Goal: Task Accomplishment & Management: Manage account settings

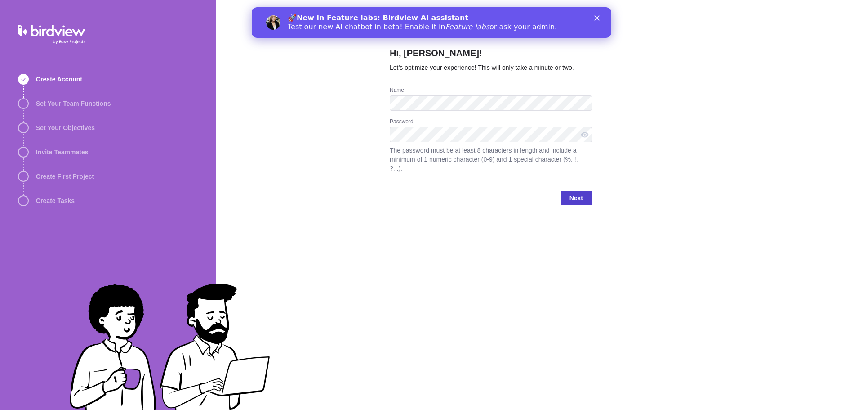
click at [577, 192] on span "Next" at bounding box center [576, 197] width 13 height 11
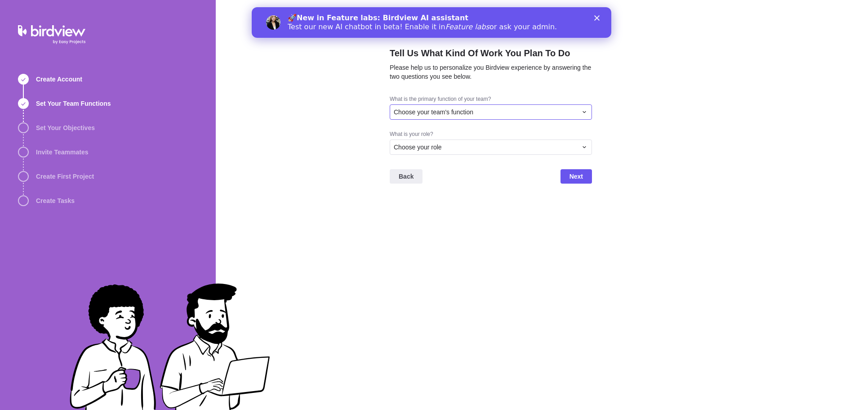
click at [449, 116] on div "Choose your team's function" at bounding box center [491, 111] width 202 height 15
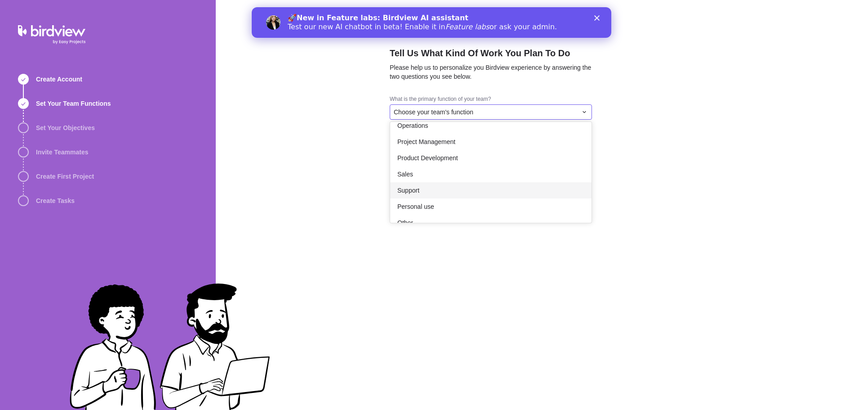
scroll to position [165, 0]
click at [420, 129] on span "Project Management" at bounding box center [426, 129] width 58 height 9
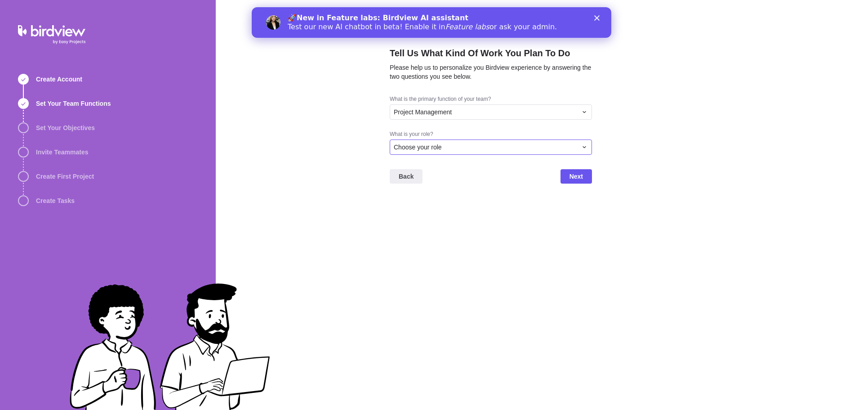
click at [432, 147] on span "Choose your role" at bounding box center [418, 147] width 48 height 9
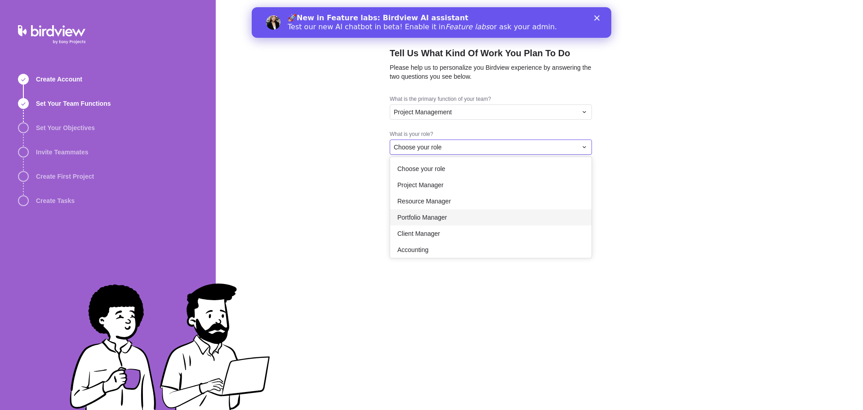
click at [420, 217] on span "Portfolio Manager" at bounding box center [422, 217] width 50 height 9
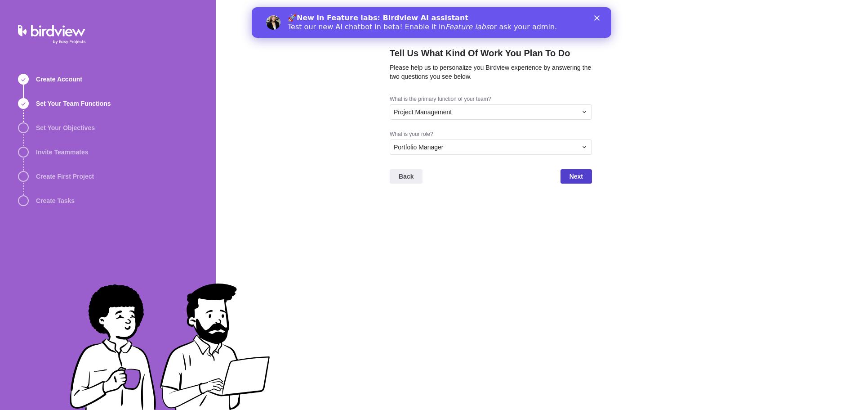
click at [575, 175] on span "Next" at bounding box center [576, 176] width 13 height 11
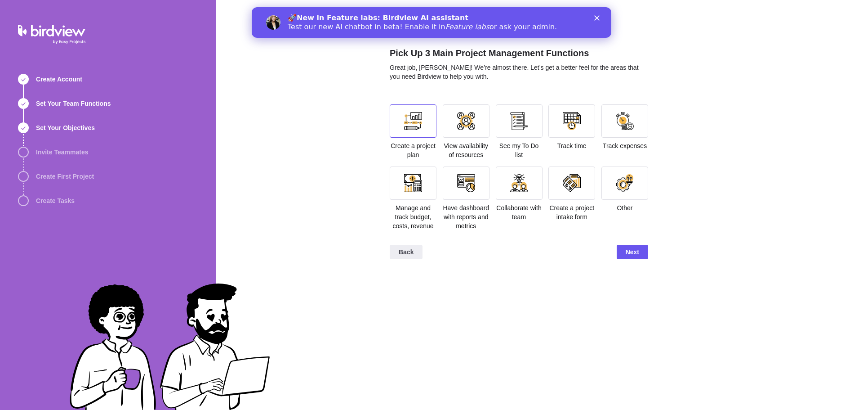
click at [410, 123] on div at bounding box center [413, 121] width 18 height 18
click at [529, 123] on div at bounding box center [519, 120] width 47 height 33
click at [564, 119] on div at bounding box center [572, 121] width 18 height 18
click at [404, 196] on div at bounding box center [413, 182] width 47 height 33
click at [415, 189] on div at bounding box center [413, 183] width 18 height 18
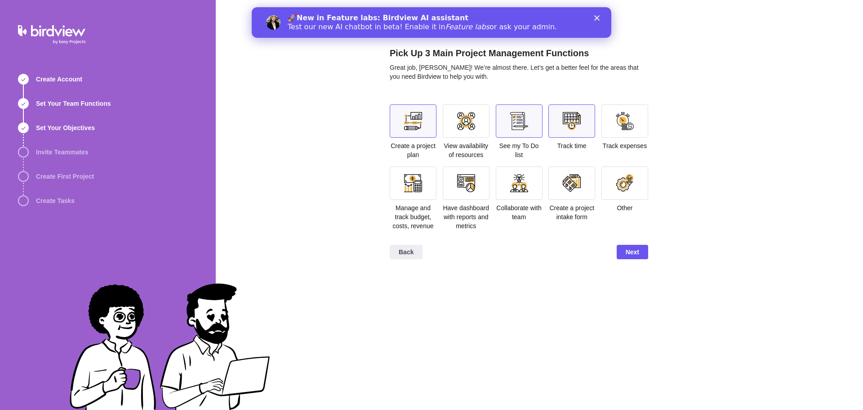
click at [585, 121] on div at bounding box center [571, 120] width 47 height 33
click at [513, 111] on div at bounding box center [519, 120] width 47 height 33
click at [465, 179] on div at bounding box center [466, 183] width 18 height 18
click at [530, 181] on div at bounding box center [519, 182] width 47 height 33
click at [416, 191] on div at bounding box center [413, 183] width 18 height 18
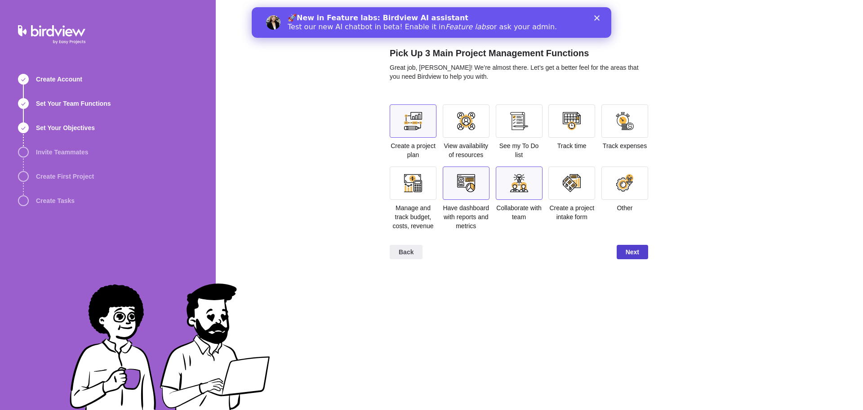
click at [636, 250] on span "Next" at bounding box center [632, 251] width 13 height 11
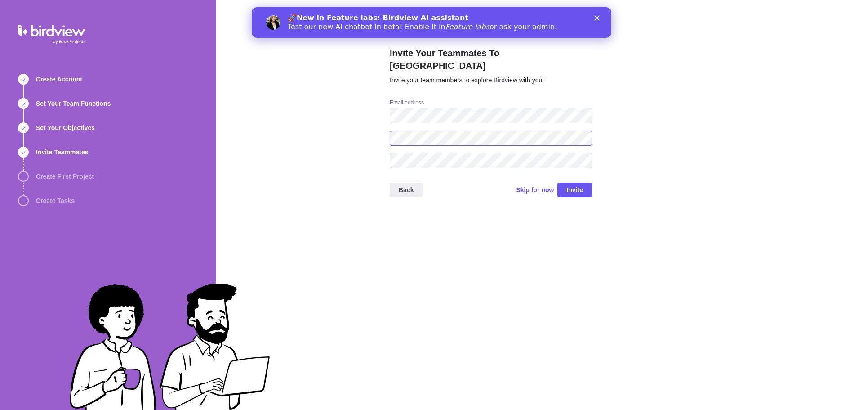
click at [348, 109] on div "Invite Your Teammates To Birdview Invite your team members to explore Birdview …" at bounding box center [539, 205] width 647 height 410
click at [290, 85] on div "Invite Your Teammates To Birdview Invite your team members to explore Birdview …" at bounding box center [539, 205] width 647 height 410
click at [530, 185] on span "Skip for now" at bounding box center [535, 189] width 38 height 9
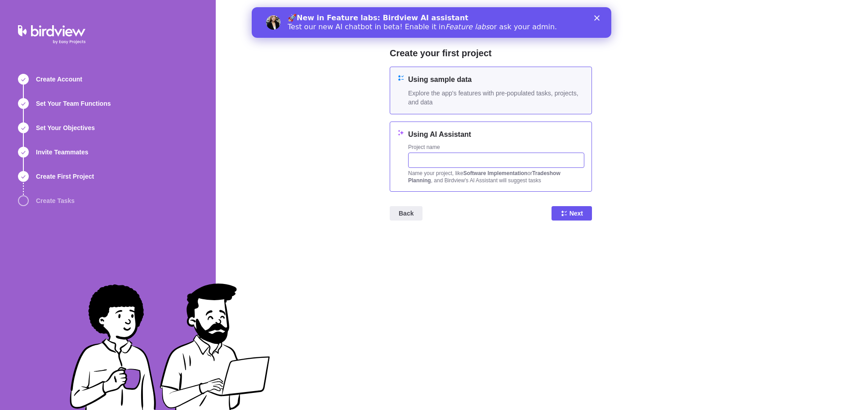
click at [428, 158] on input "text" at bounding box center [496, 159] width 176 height 15
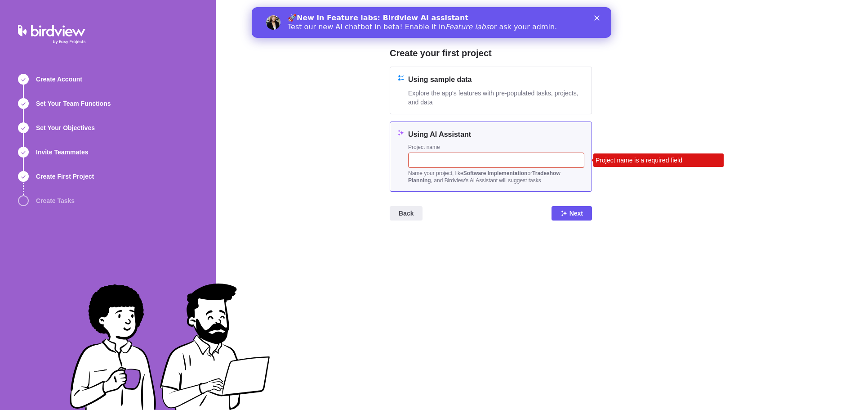
click at [449, 162] on input "text" at bounding box center [496, 159] width 176 height 15
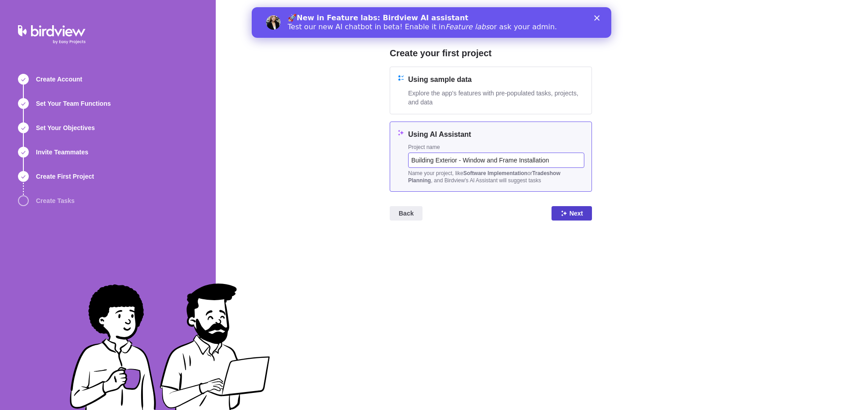
type input "Building Exterior - Window and Frame Installation"
click at [573, 214] on span "Next" at bounding box center [576, 213] width 13 height 11
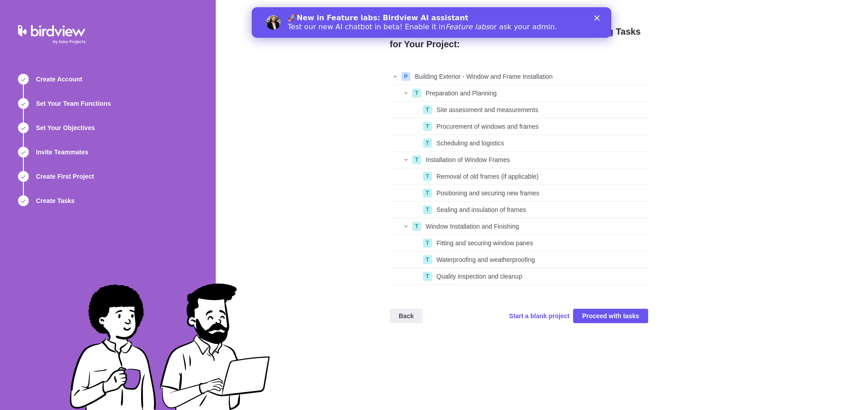
scroll to position [210, 252]
click at [624, 311] on span "Proceed with tasks" at bounding box center [610, 315] width 57 height 11
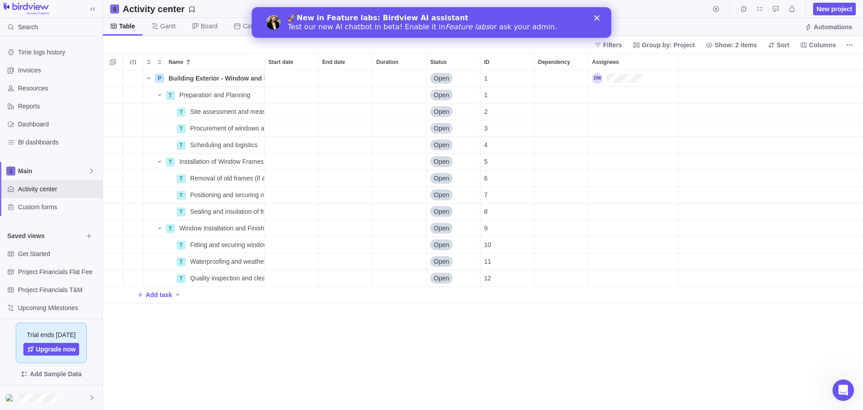
click at [602, 18] on div "Close" at bounding box center [598, 17] width 9 height 5
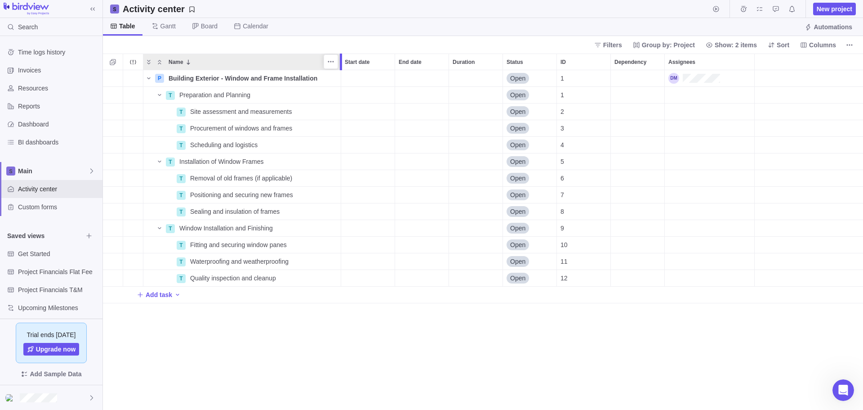
drag, startPoint x: 265, startPoint y: 60, endPoint x: 341, endPoint y: 64, distance: 76.1
click at [341, 64] on div at bounding box center [341, 61] width 2 height 17
click at [370, 97] on div "Start date" at bounding box center [367, 95] width 53 height 16
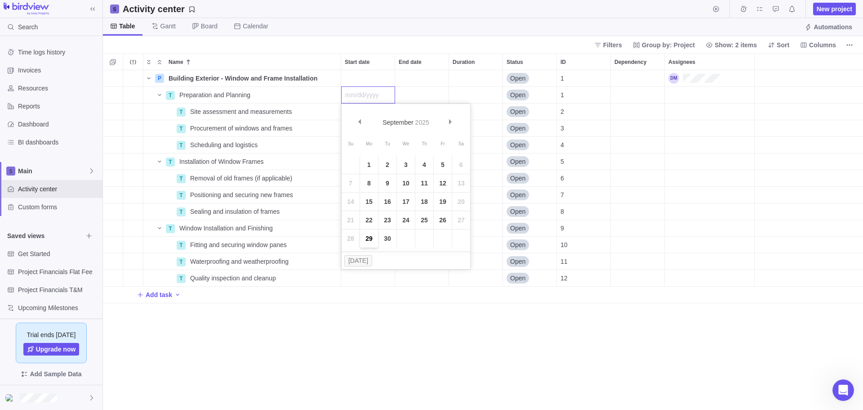
click at [369, 236] on link "29" at bounding box center [369, 238] width 18 height 18
click at [418, 93] on div "End date" at bounding box center [421, 95] width 53 height 16
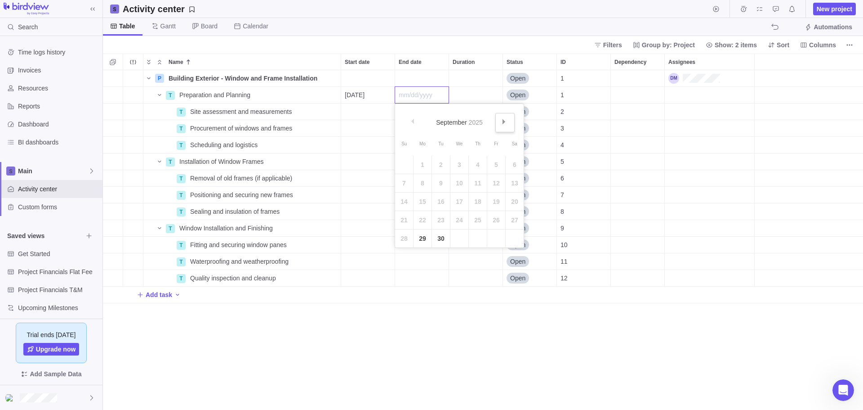
click at [503, 117] on link "Next" at bounding box center [504, 122] width 19 height 19
click at [495, 181] on link "10" at bounding box center [496, 183] width 18 height 18
click at [366, 112] on div "Start date" at bounding box center [367, 111] width 53 height 16
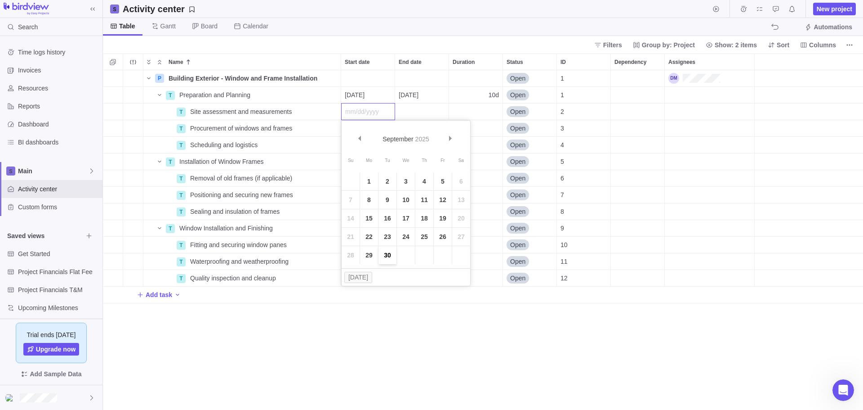
click at [388, 252] on link "30" at bounding box center [388, 255] width 18 height 18
click at [408, 109] on div "End date" at bounding box center [421, 111] width 53 height 16
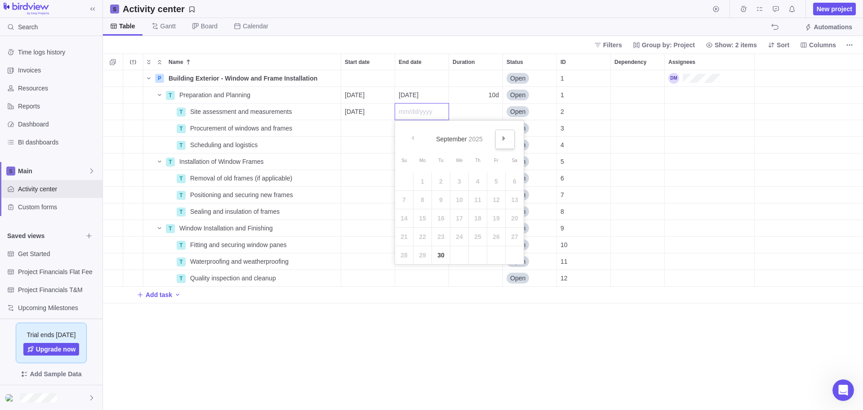
click at [500, 134] on link "Next" at bounding box center [504, 138] width 19 height 19
click at [495, 177] on link "3" at bounding box center [496, 181] width 18 height 18
click at [367, 73] on div "Start date" at bounding box center [367, 78] width 53 height 16
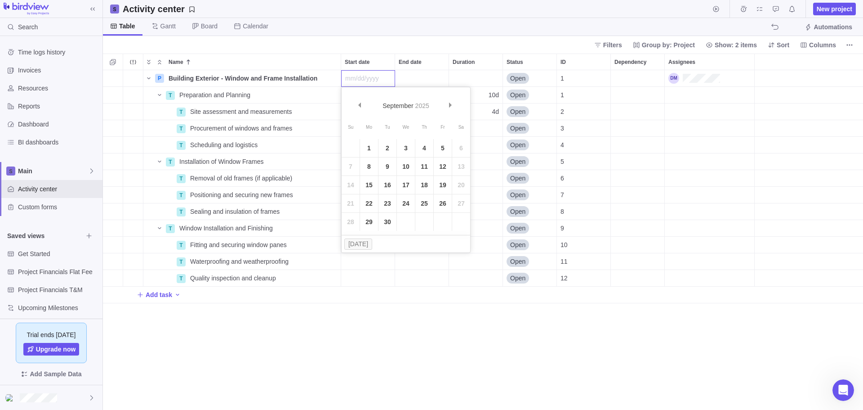
click at [361, 23] on body "Search Time logs history Invoices Resources Reports Dashboard BI dashboards Mai…" at bounding box center [431, 205] width 863 height 410
click at [356, 117] on div "[DATE]" at bounding box center [367, 111] width 53 height 16
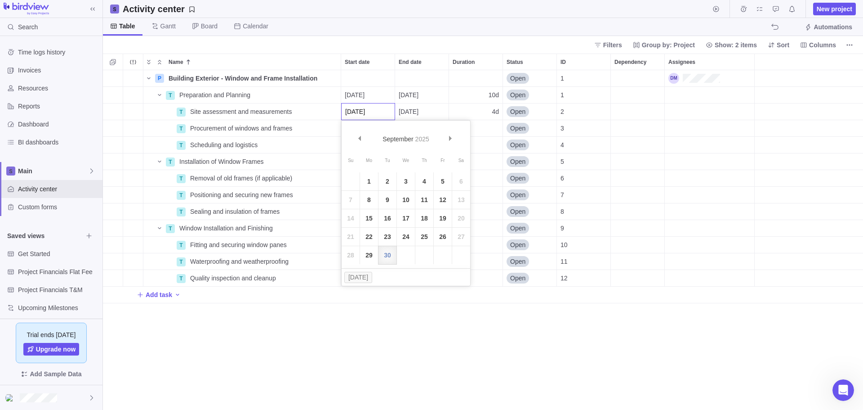
click at [316, 124] on div "Name Start date End date Duration Status ID Dependency Assignees P Building Ext…" at bounding box center [483, 231] width 760 height 356
click at [357, 123] on div "Start date" at bounding box center [367, 128] width 53 height 16
click at [448, 152] on span "Next" at bounding box center [450, 154] width 5 height 5
click at [371, 215] on link "6" at bounding box center [369, 216] width 18 height 18
click at [429, 121] on div "End date" at bounding box center [421, 128] width 53 height 16
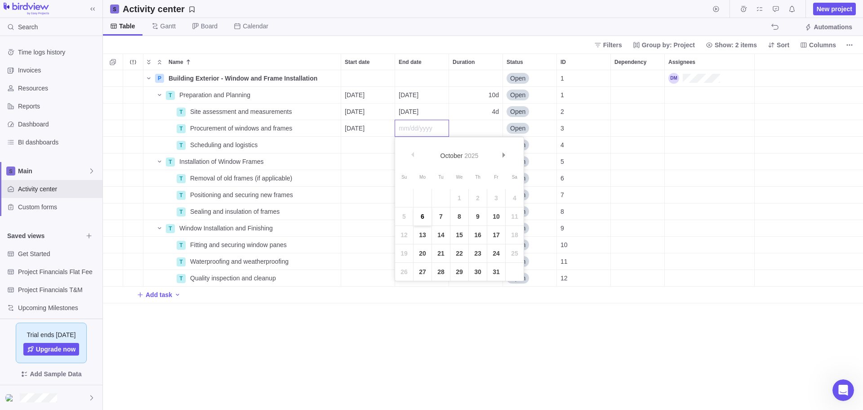
click at [423, 214] on link "6" at bounding box center [423, 216] width 18 height 18
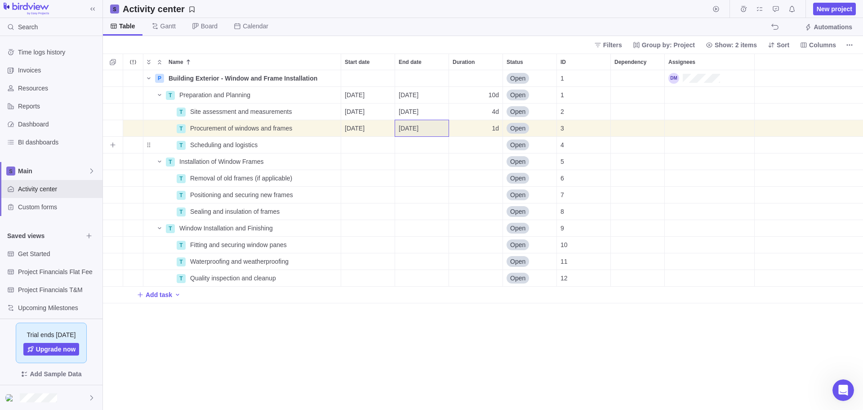
click at [360, 139] on div "Start date" at bounding box center [367, 145] width 53 height 16
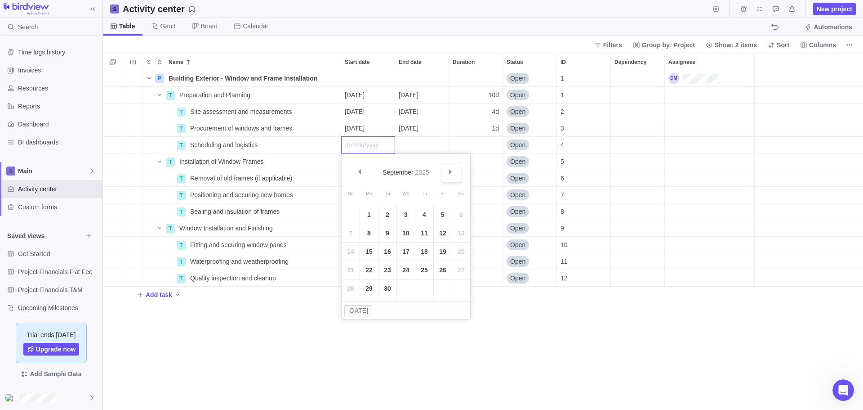
click at [446, 174] on link "Next" at bounding box center [451, 172] width 19 height 19
click at [384, 230] on link "7" at bounding box center [388, 233] width 18 height 18
click at [409, 146] on div "End date" at bounding box center [421, 145] width 53 height 16
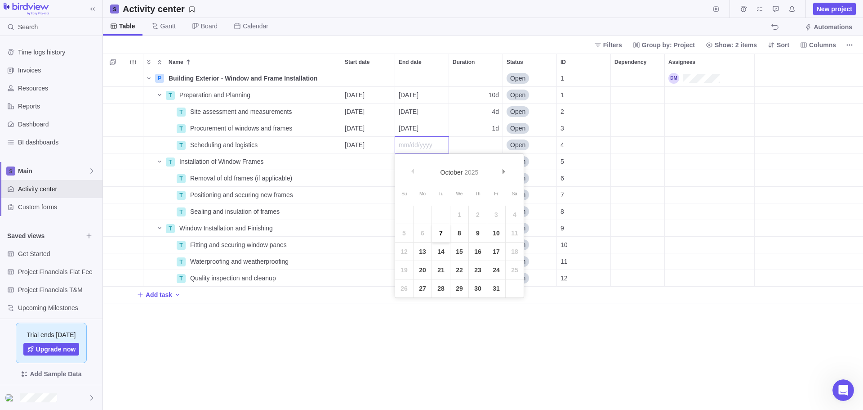
click at [440, 229] on link "7" at bounding box center [441, 233] width 18 height 18
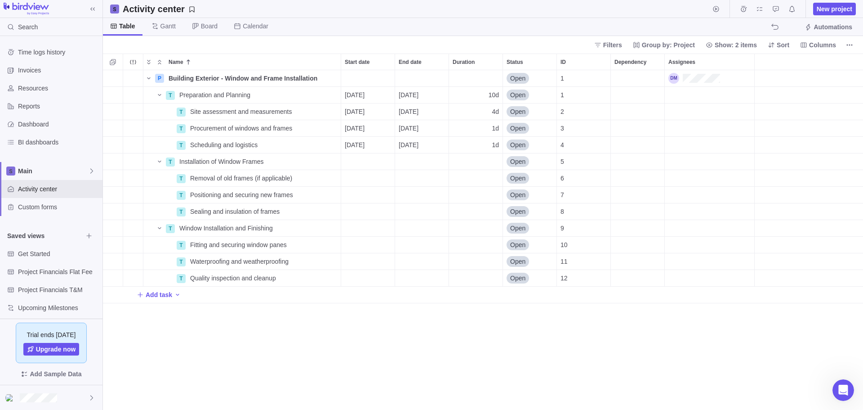
click at [340, 345] on div "P Building Exterior - Window and Frame Installation Details Open 1 T Preparatio…" at bounding box center [483, 239] width 760 height 339
click at [357, 160] on div "Start date" at bounding box center [367, 161] width 53 height 16
click at [453, 191] on link "Next" at bounding box center [451, 188] width 19 height 19
click at [369, 282] on link "20" at bounding box center [369, 286] width 18 height 18
click at [374, 179] on div "Start date" at bounding box center [367, 178] width 53 height 16
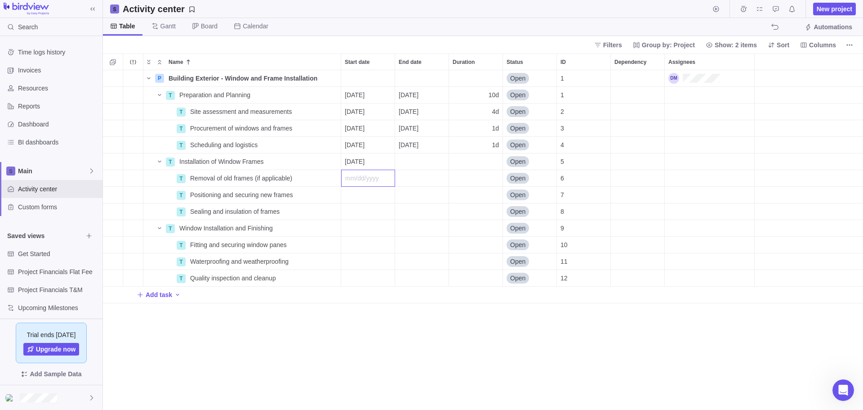
click at [375, 155] on div "Name Start date End date Duration Status ID Dependency Assignees P Building Ext…" at bounding box center [483, 231] width 760 height 356
click at [375, 155] on div "[DATE]" at bounding box center [367, 161] width 53 height 16
click at [312, 335] on div "Name Start date End date Duration Status ID Dependency Assignees P Building Ext…" at bounding box center [483, 231] width 760 height 356
click at [639, 77] on div "Dependency" at bounding box center [637, 78] width 53 height 16
click at [640, 89] on div "Dependency" at bounding box center [637, 95] width 53 height 16
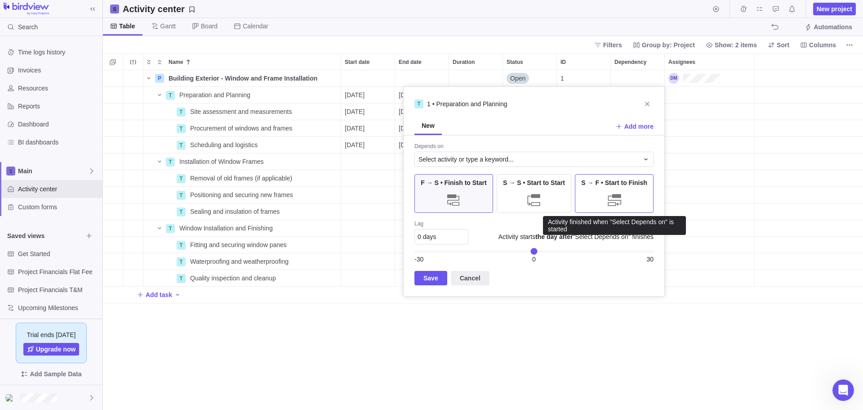
click at [613, 189] on div "S → F • Start to Finish" at bounding box center [614, 193] width 79 height 39
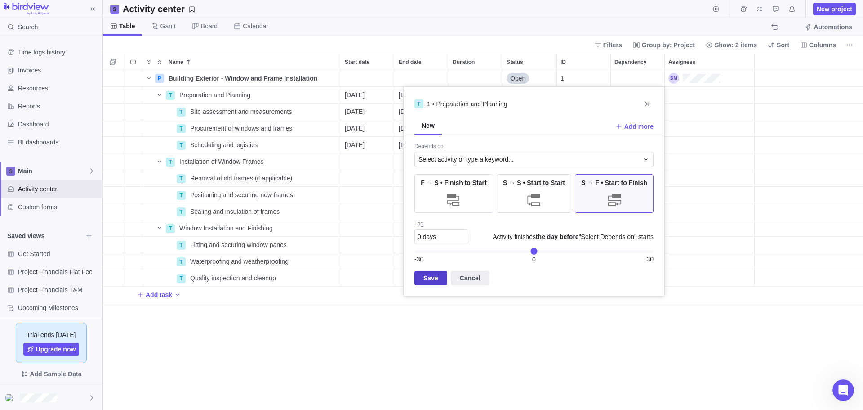
click at [430, 276] on span "Save" at bounding box center [430, 277] width 15 height 11
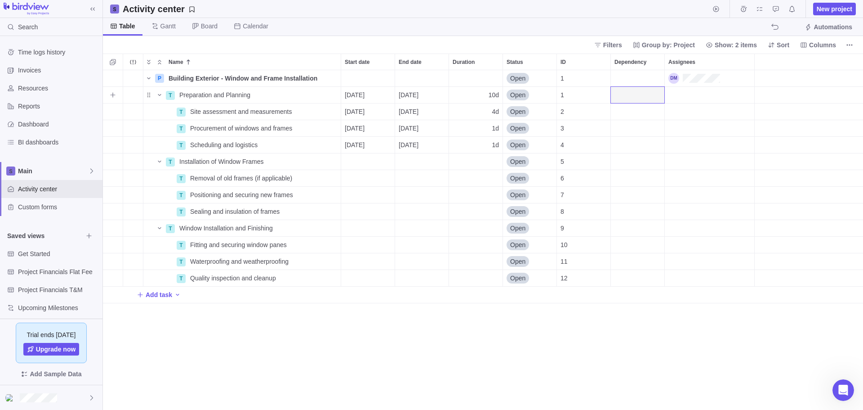
click at [521, 90] on span "Open" at bounding box center [517, 94] width 15 height 9
click at [664, 110] on div "Name Start date End date Duration Status ID Dependency Assignees P Building Ext…" at bounding box center [483, 231] width 760 height 356
click at [633, 92] on div "Dependency" at bounding box center [637, 95] width 53 height 16
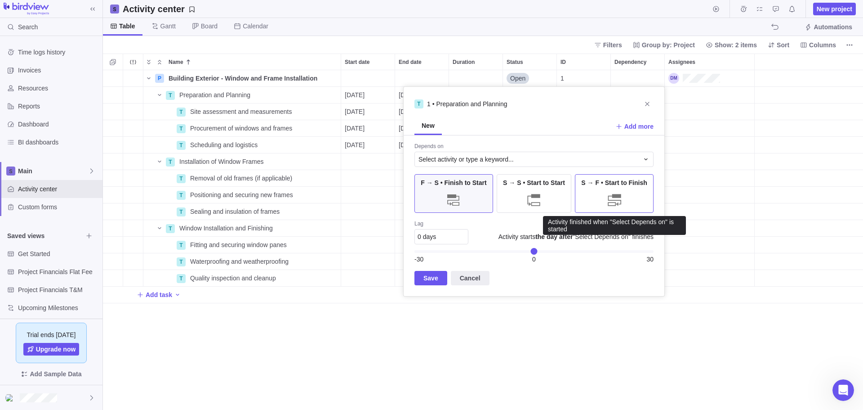
click at [612, 197] on div at bounding box center [615, 200] width 18 height 18
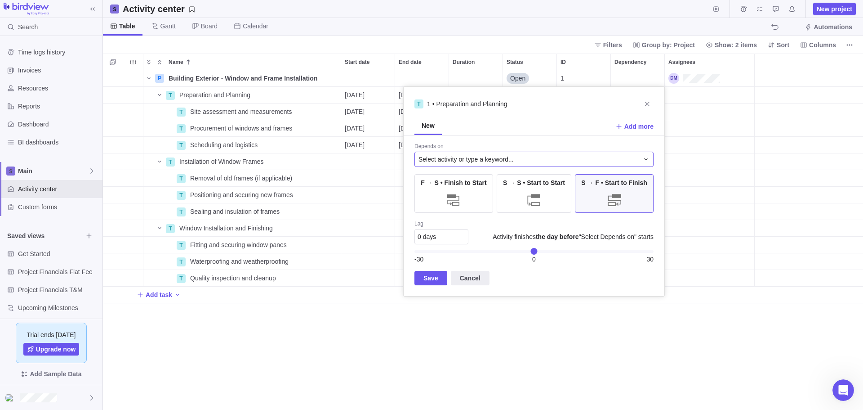
click at [477, 158] on span "Select activity or type a keyword..." at bounding box center [466, 159] width 95 height 9
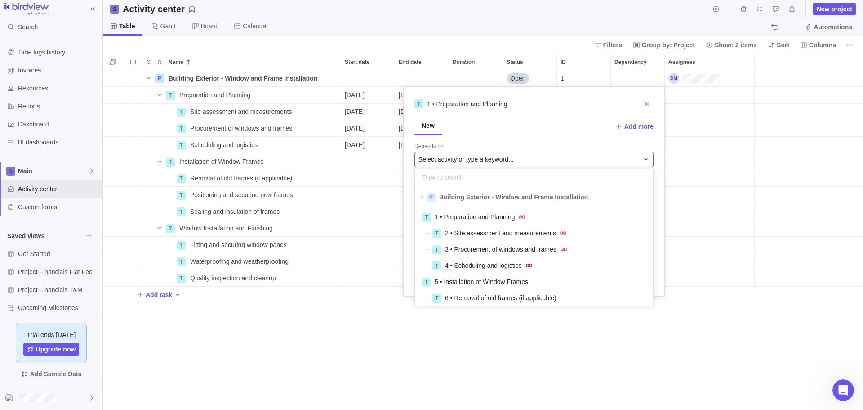
scroll to position [94, 232]
click at [476, 230] on span "2 • Site assessment and measurements" at bounding box center [500, 232] width 111 height 9
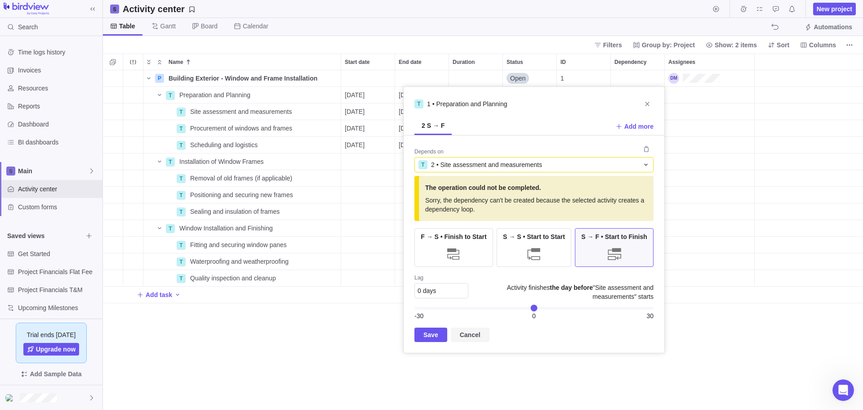
click at [464, 329] on span "Cancel" at bounding box center [470, 334] width 21 height 11
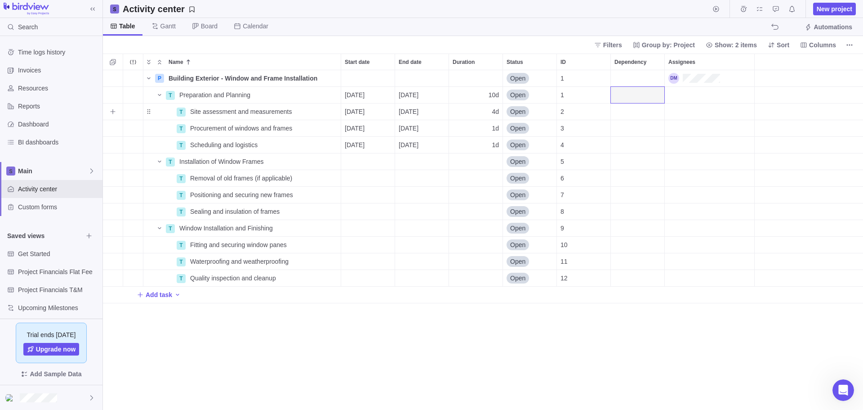
click at [620, 108] on div "Dependency" at bounding box center [637, 111] width 53 height 16
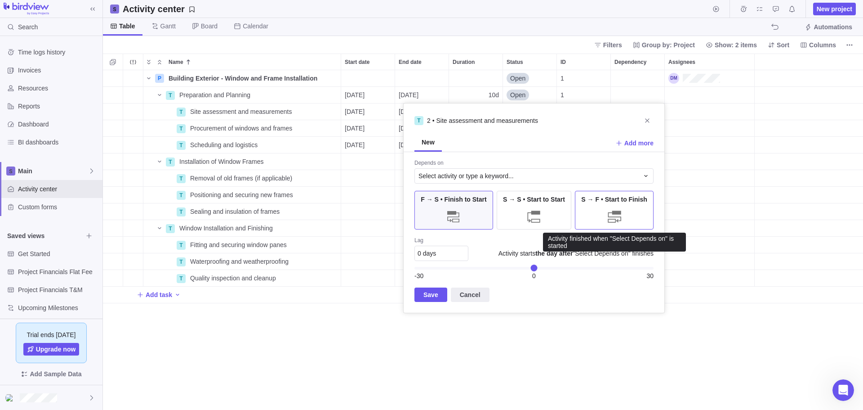
click at [607, 205] on div "S → F • Start to Finish" at bounding box center [614, 210] width 79 height 39
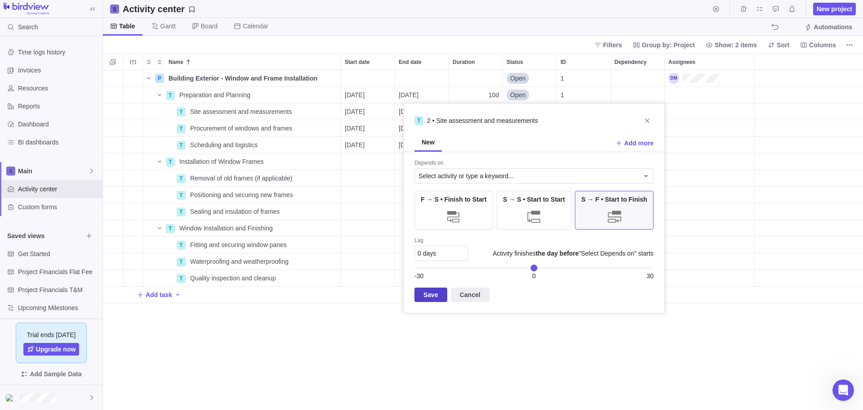
click at [437, 289] on span "Save" at bounding box center [431, 294] width 33 height 14
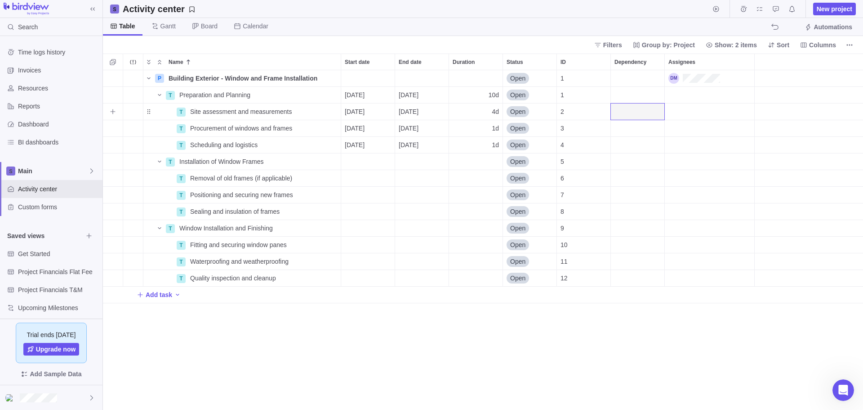
click at [646, 109] on div "Dependency" at bounding box center [637, 111] width 53 height 16
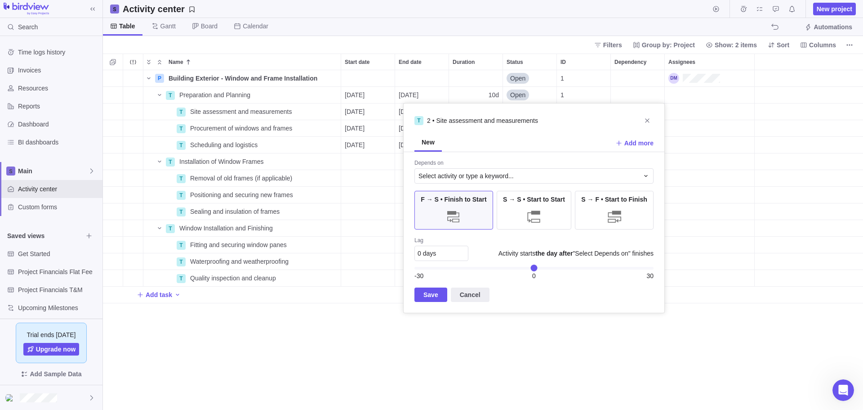
click at [725, 120] on div "Name Start date End date Duration Status ID Dependency Assignees P Building Ext…" at bounding box center [483, 231] width 760 height 356
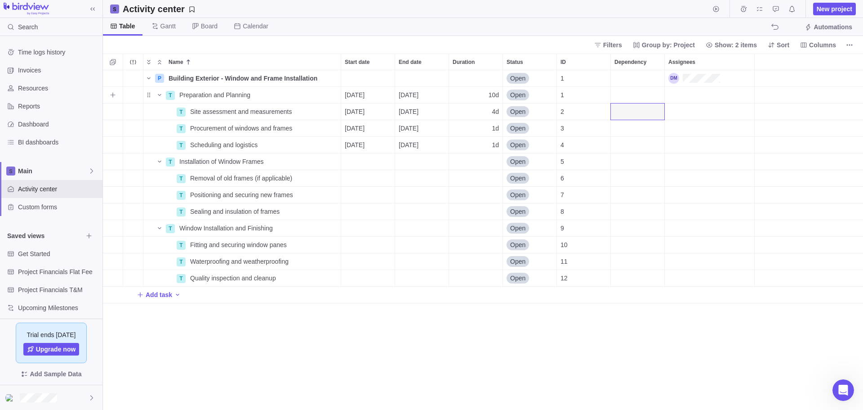
click at [620, 89] on div "Dependency" at bounding box center [637, 95] width 53 height 16
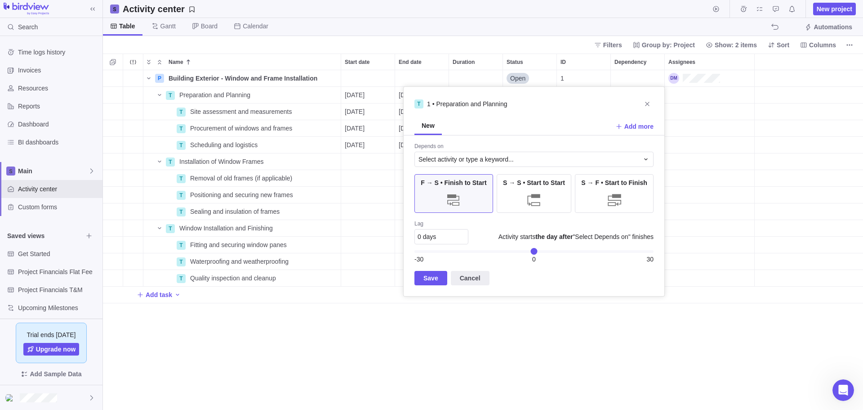
click at [718, 137] on div "Name Start date End date Duration Status ID Dependency Assignees P Building Ext…" at bounding box center [483, 231] width 760 height 356
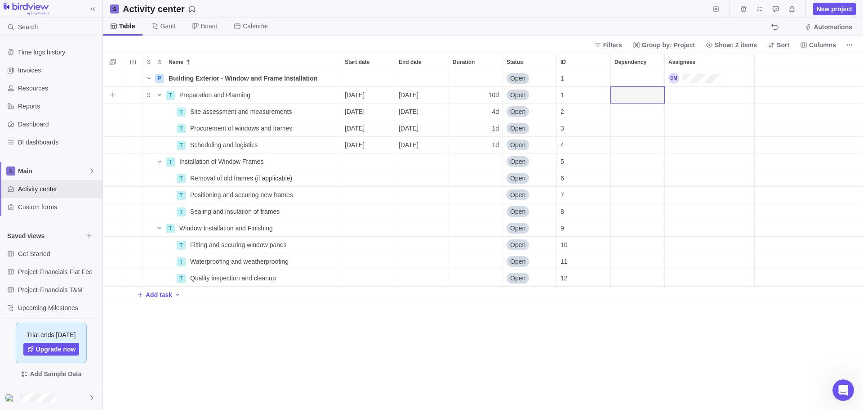
click at [633, 95] on div "Dependency" at bounding box center [637, 95] width 53 height 16
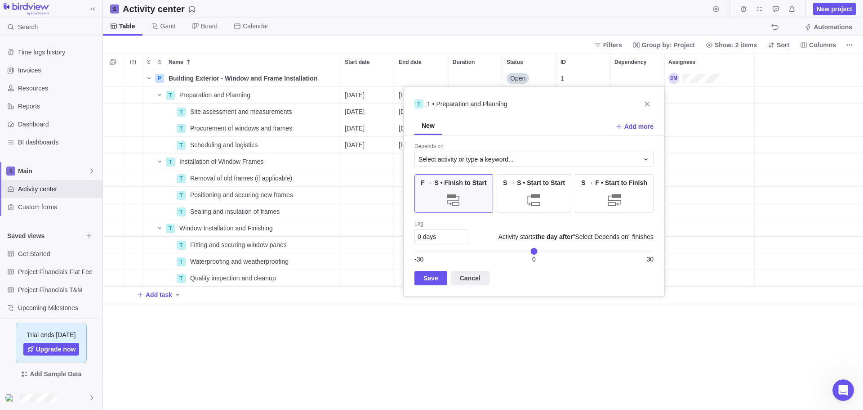
click at [577, 357] on div "Name Start date End date Duration Status ID Dependency Assignees P Building Ext…" at bounding box center [483, 231] width 760 height 356
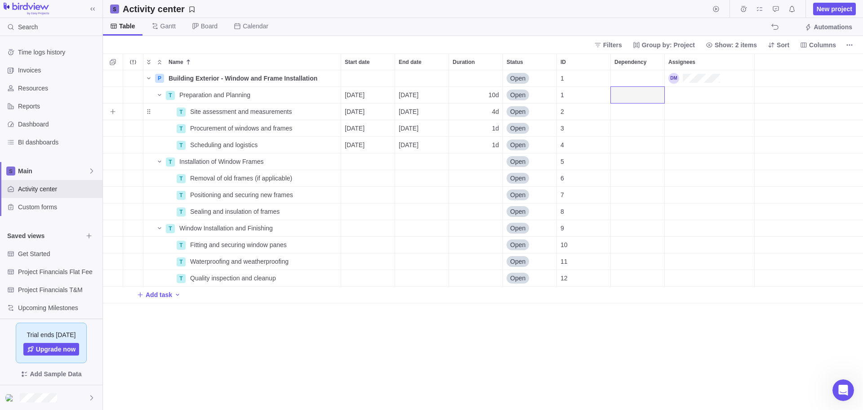
click at [584, 110] on div "2" at bounding box center [583, 111] width 53 height 16
click at [641, 110] on div "Dependency" at bounding box center [637, 111] width 53 height 16
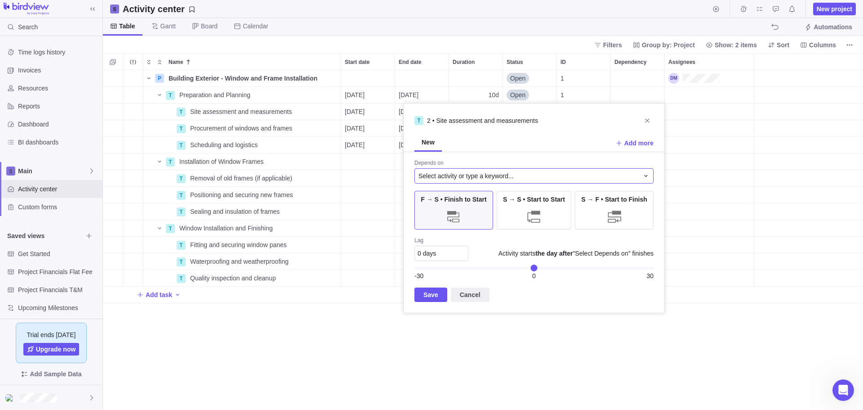
click at [499, 173] on span "Select activity or type a keyword..." at bounding box center [466, 175] width 95 height 9
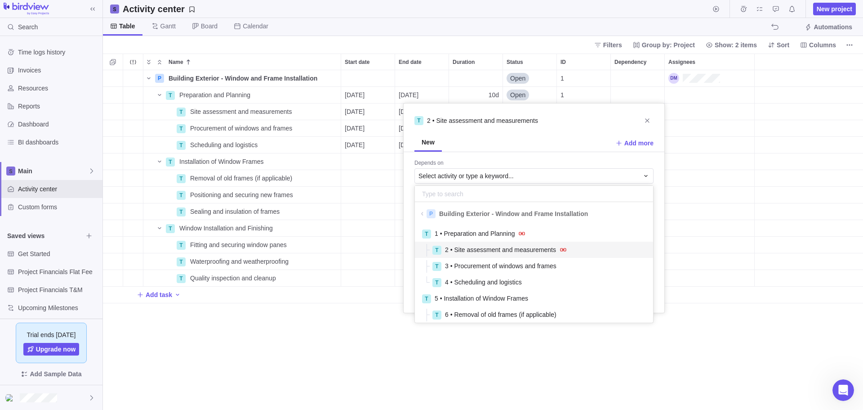
click at [490, 250] on span "2 • Site assessment and measurements" at bounding box center [500, 249] width 111 height 9
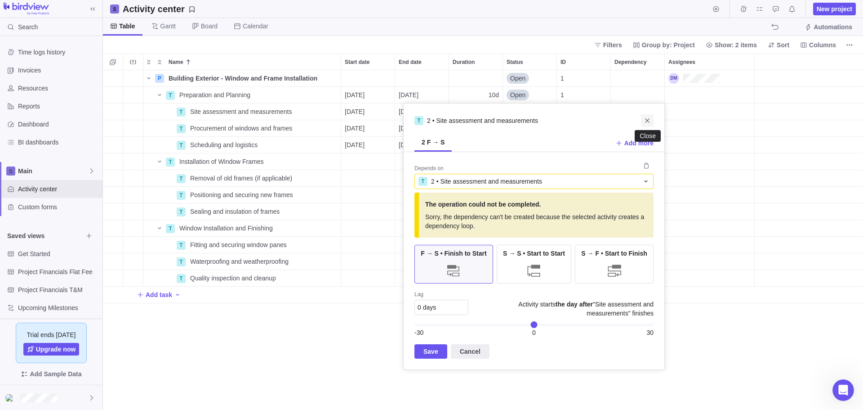
click at [646, 120] on icon "Close" at bounding box center [647, 120] width 7 height 7
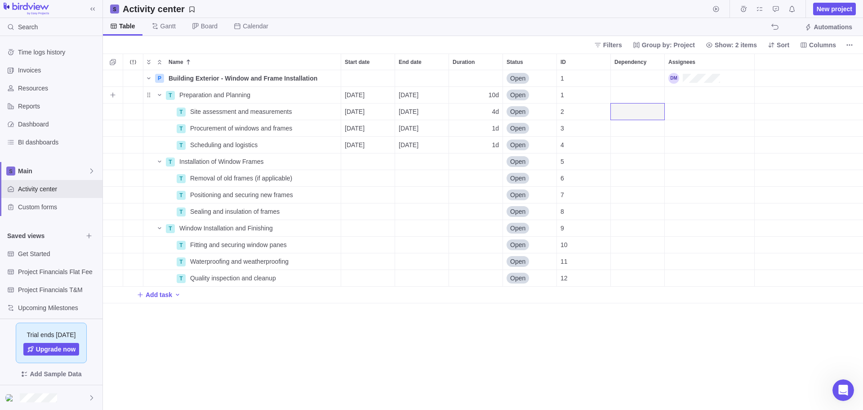
click at [629, 91] on div "Dependency" at bounding box center [637, 95] width 53 height 16
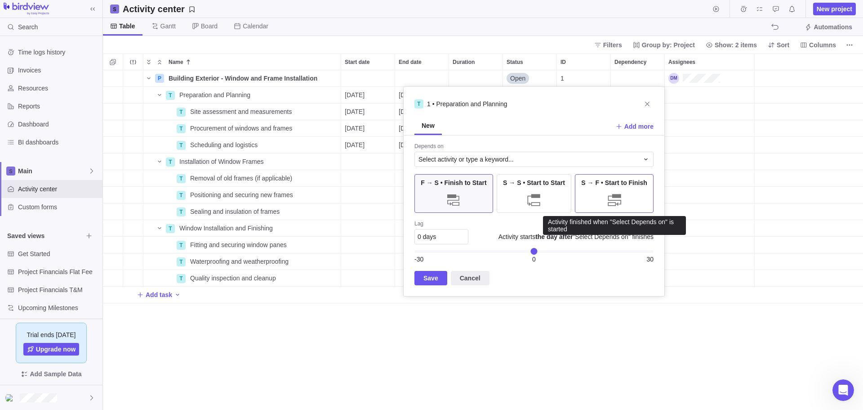
click at [612, 192] on div at bounding box center [615, 200] width 18 height 18
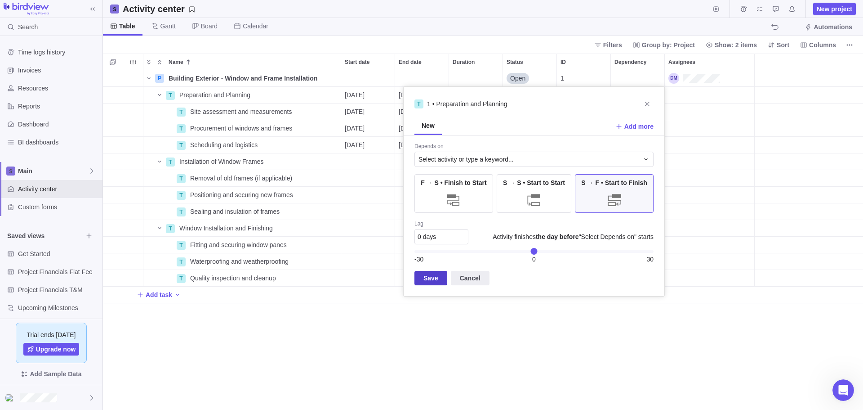
click at [428, 273] on span "Save" at bounding box center [430, 277] width 15 height 11
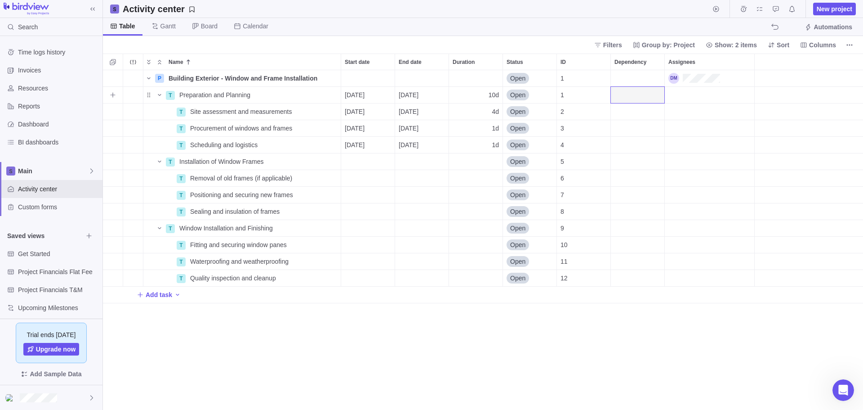
click at [698, 89] on div "Assignees" at bounding box center [709, 95] width 89 height 16
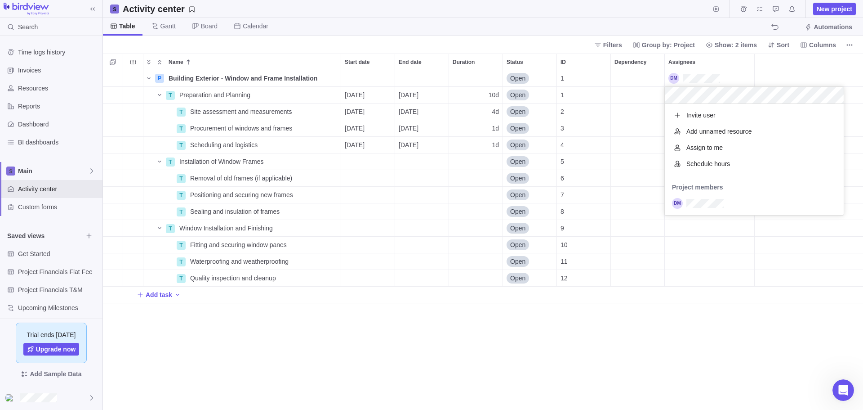
scroll to position [105, 172]
click at [642, 98] on div "Name Start date End date Duration Status ID Dependency Assignees P Building Ext…" at bounding box center [483, 231] width 760 height 356
click at [635, 111] on div "Dependency" at bounding box center [637, 111] width 53 height 16
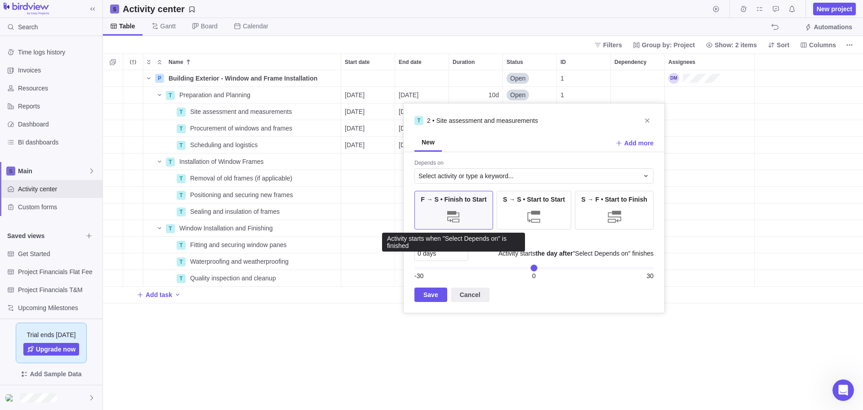
click at [454, 207] on div "F → S • Finish to Start" at bounding box center [454, 210] width 79 height 39
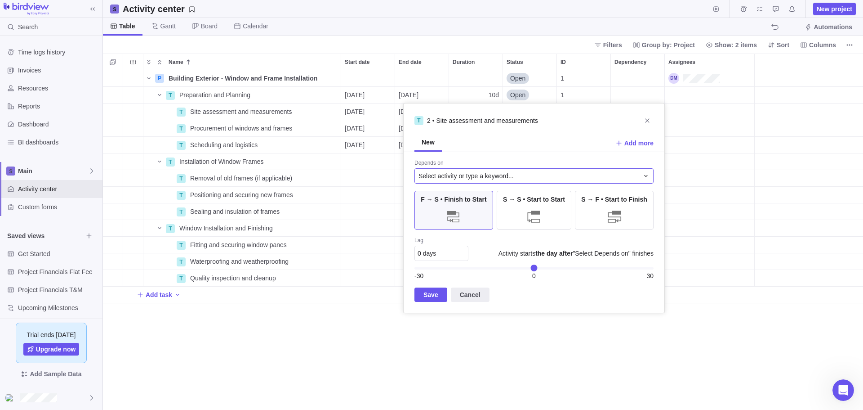
click at [462, 174] on span "Select activity or type a keyword..." at bounding box center [466, 175] width 95 height 9
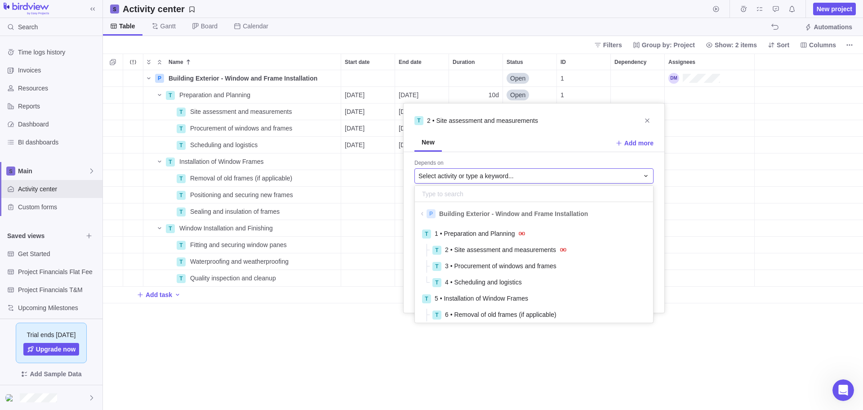
scroll to position [94, 232]
click at [491, 264] on span "3 • Procurement of windows and frames" at bounding box center [500, 265] width 111 height 9
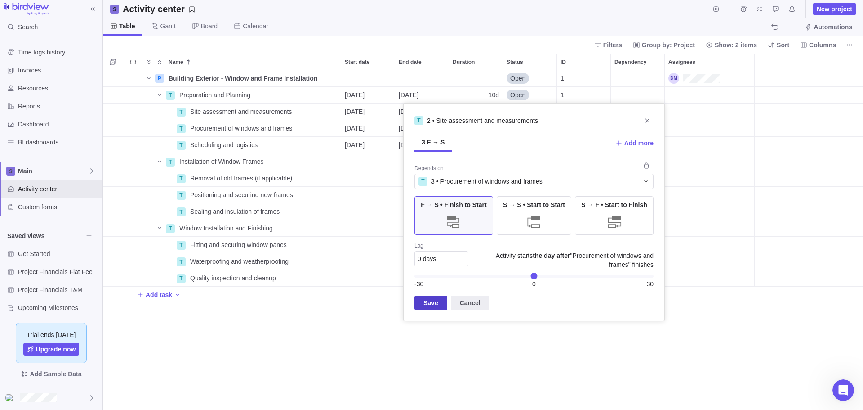
click at [433, 301] on span "Save" at bounding box center [430, 302] width 15 height 11
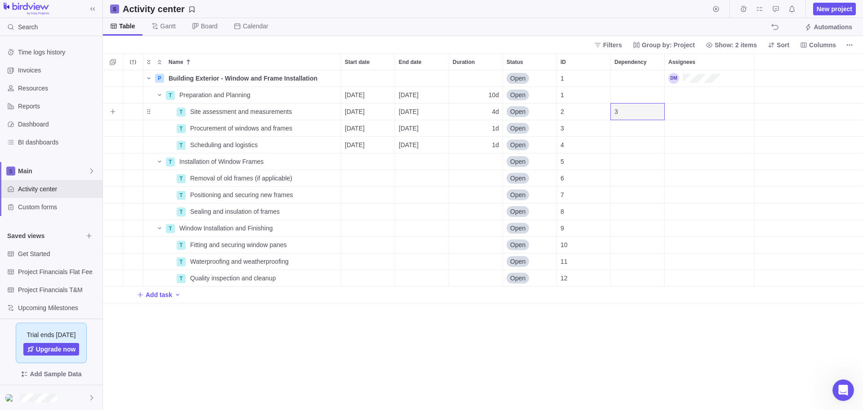
click at [640, 112] on div "3" at bounding box center [637, 111] width 53 height 16
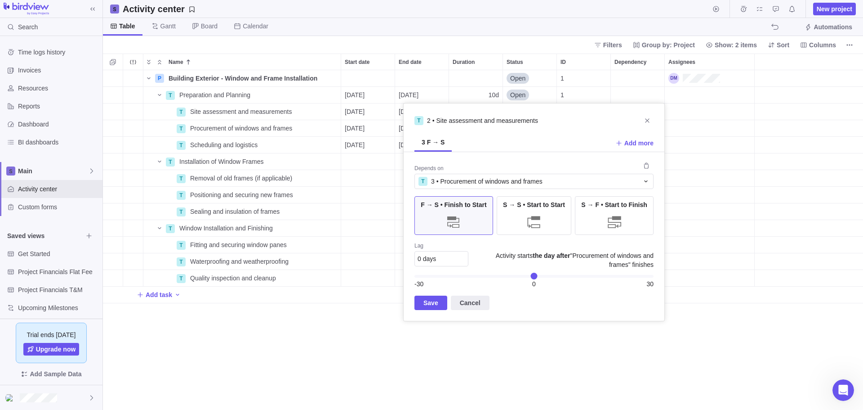
click at [732, 127] on div "Name Start date End date Duration Status ID Dependency Assignees P Building Ext…" at bounding box center [483, 231] width 760 height 356
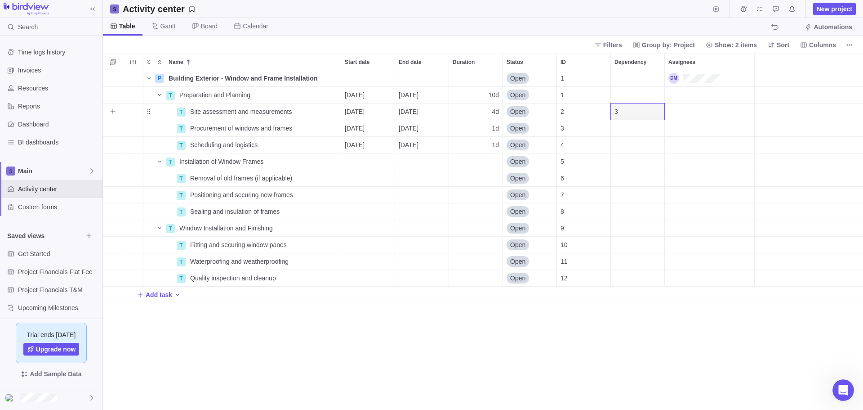
click at [133, 114] on div "Trouble indication" at bounding box center [133, 111] width 20 height 16
click at [113, 179] on icon "Add sub-activity" at bounding box center [112, 177] width 5 height 5
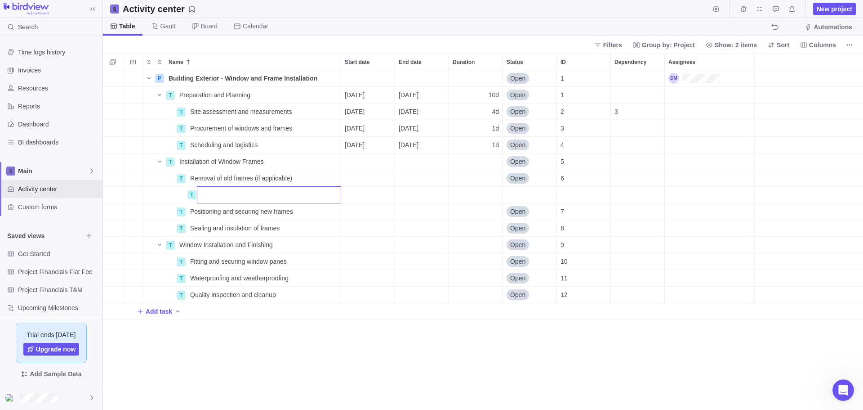
click at [779, 27] on body "Search Time logs history Invoices Resources Reports Dashboard BI dashboards Mai…" at bounding box center [431, 205] width 863 height 410
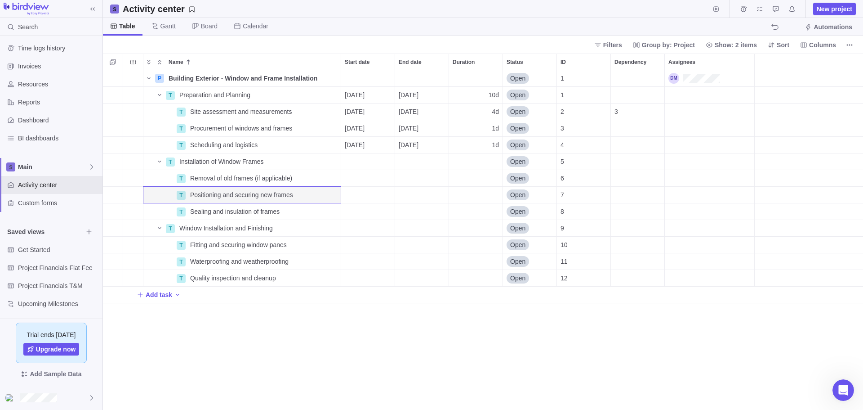
scroll to position [5, 0]
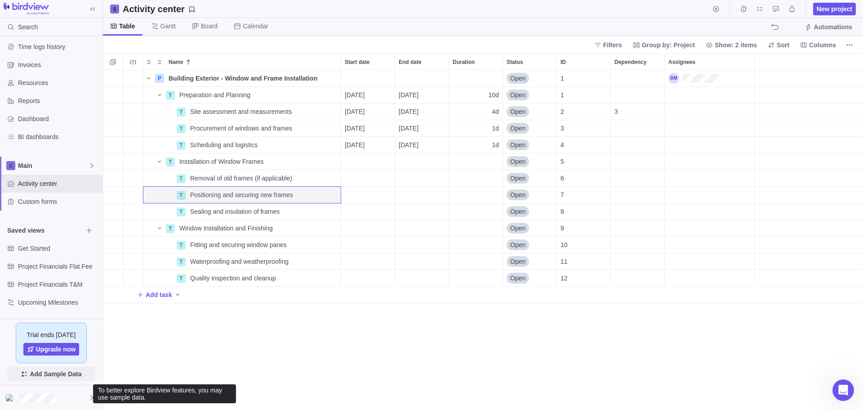
click at [58, 374] on span "Add Sample Data" at bounding box center [56, 373] width 52 height 11
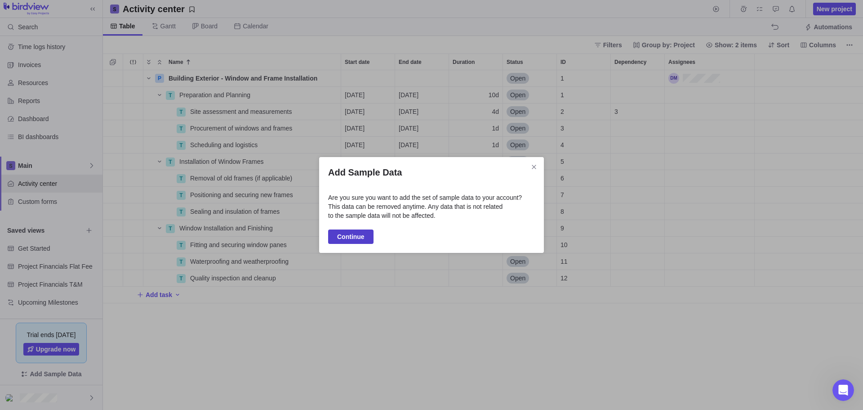
click at [346, 232] on span "Continue" at bounding box center [350, 236] width 27 height 11
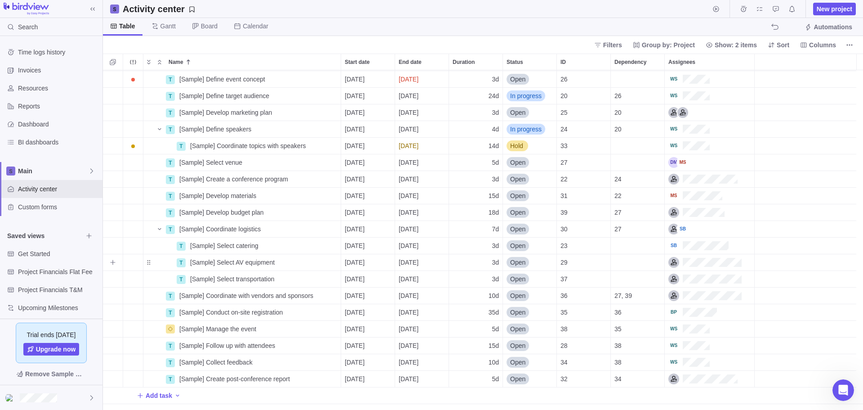
scroll to position [0, 0]
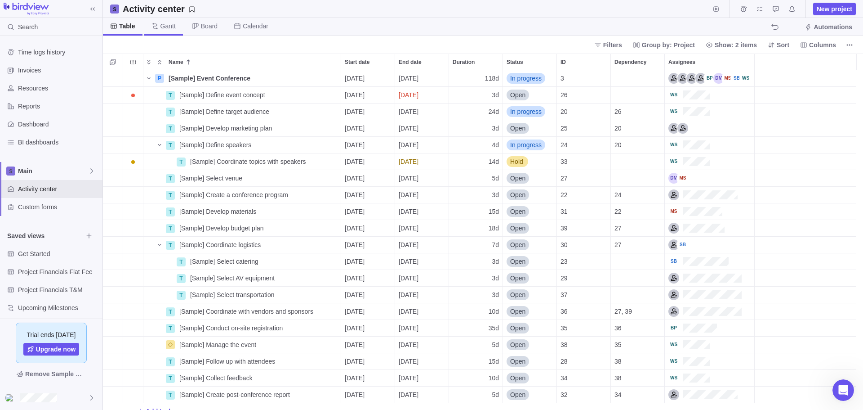
click at [173, 24] on span "Gantt" at bounding box center [167, 26] width 15 height 9
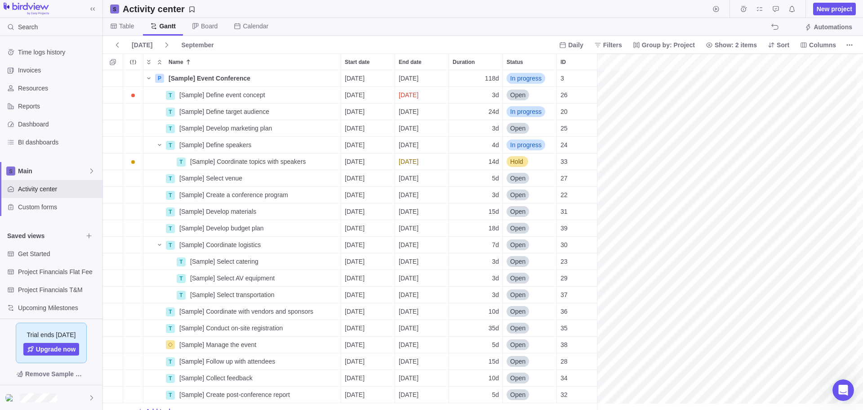
scroll to position [0, 1269]
click at [203, 23] on span "Board" at bounding box center [209, 26] width 17 height 9
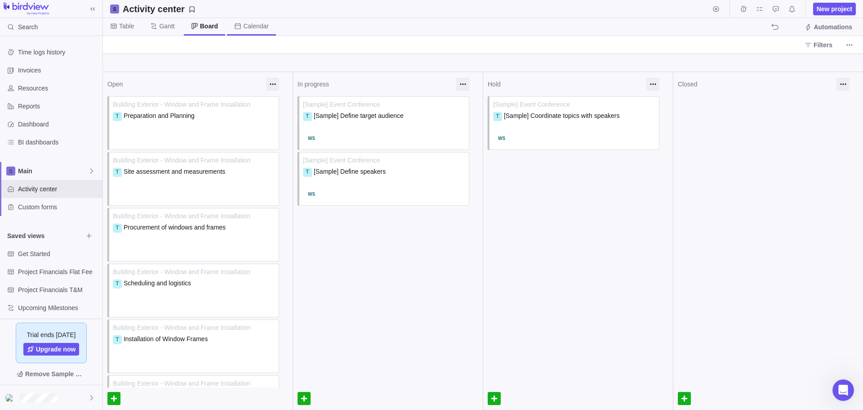
click at [243, 27] on span "Calendar" at bounding box center [256, 26] width 26 height 9
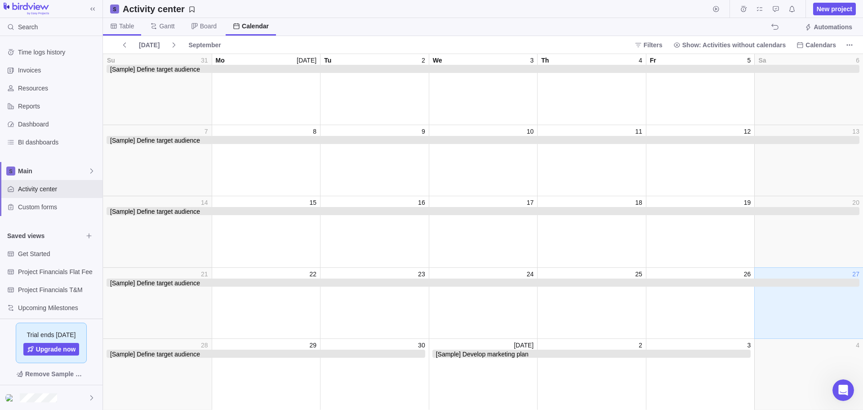
click at [125, 29] on span "Table" at bounding box center [126, 26] width 15 height 9
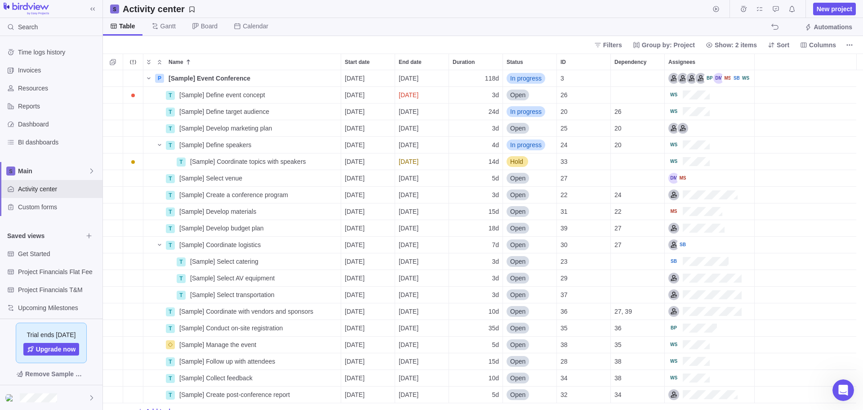
scroll to position [7, 7]
click at [224, 111] on span "[Sample] Define target audience" at bounding box center [224, 111] width 90 height 9
click at [286, 193] on div "P [Sample] Event Conference Details [DATE] [DATE] 118d In progress 3 T [Sample]…" at bounding box center [483, 239] width 760 height 339
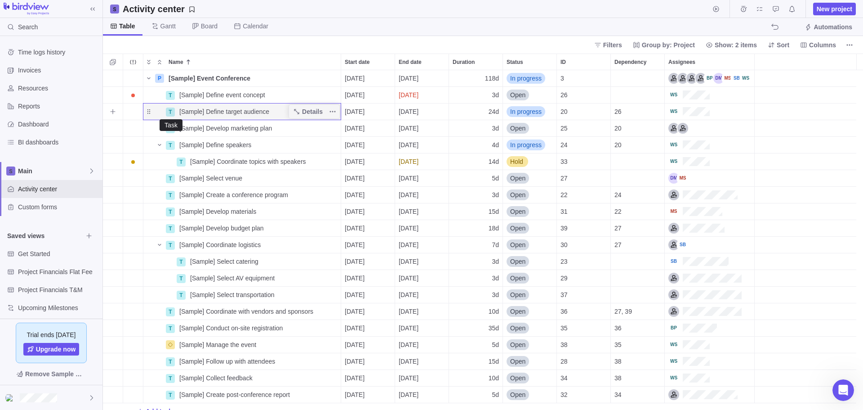
click at [168, 109] on div "T" at bounding box center [170, 111] width 9 height 9
click at [277, 42] on body "Search Time logs history Invoices Resources Reports Dashboard BI dashboards Mai…" at bounding box center [431, 205] width 863 height 410
click at [263, 160] on span "[Sample] Coordinate topics with speakers" at bounding box center [248, 161] width 116 height 9
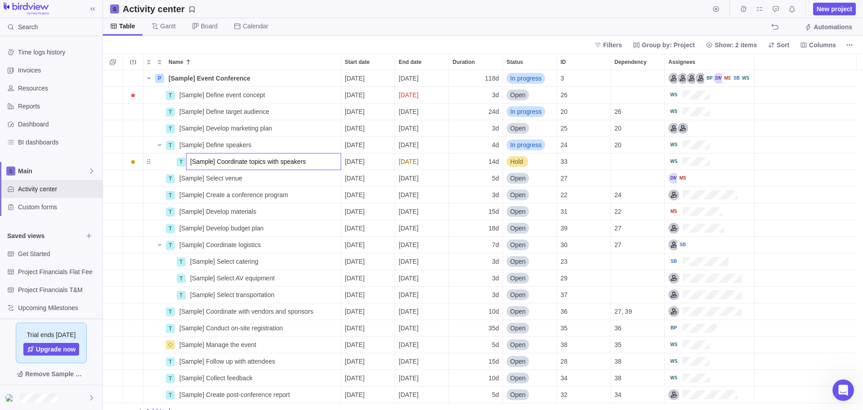
click at [263, 160] on input "[Sample] Coordinate topics with speakers" at bounding box center [263, 161] width 155 height 17
click at [340, 192] on div "P [Sample] Event Conference Details [DATE] [DATE] 118d In progress 3 T [Sample]…" at bounding box center [483, 239] width 760 height 339
click at [29, 72] on span "Invoices" at bounding box center [58, 70] width 81 height 9
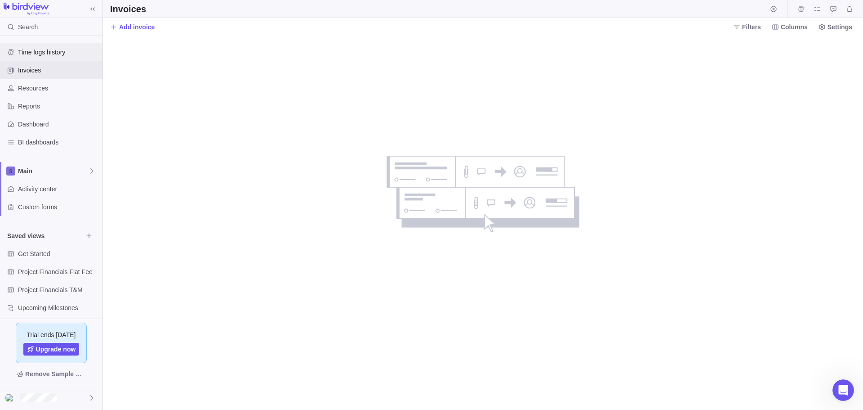
click at [46, 48] on span "Time logs history" at bounding box center [58, 52] width 81 height 9
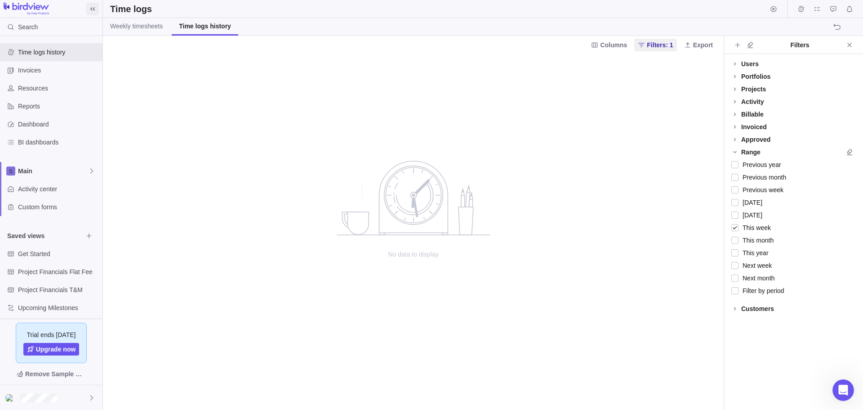
click at [90, 7] on icon at bounding box center [92, 8] width 7 height 7
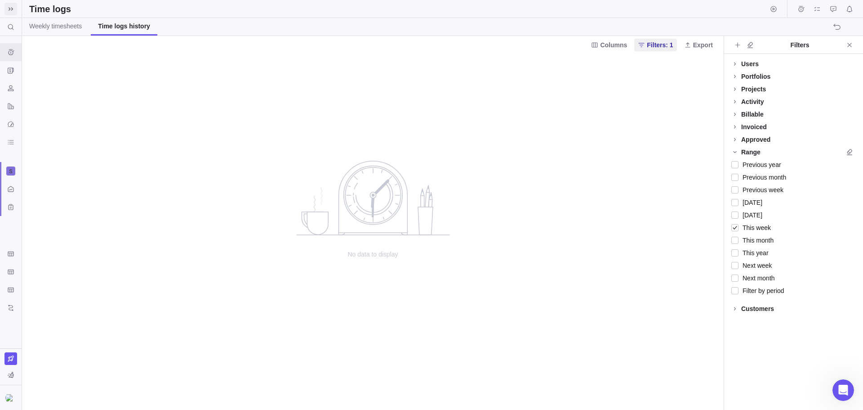
click at [12, 7] on icon at bounding box center [10, 8] width 7 height 7
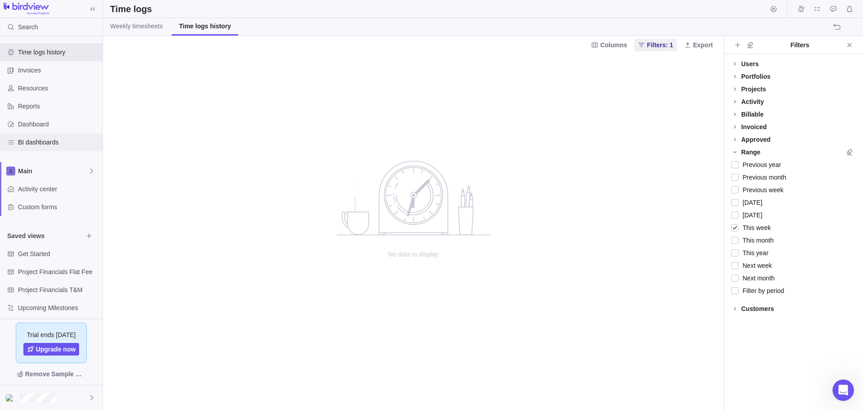
click at [38, 140] on span "BI dashboards" at bounding box center [58, 142] width 81 height 9
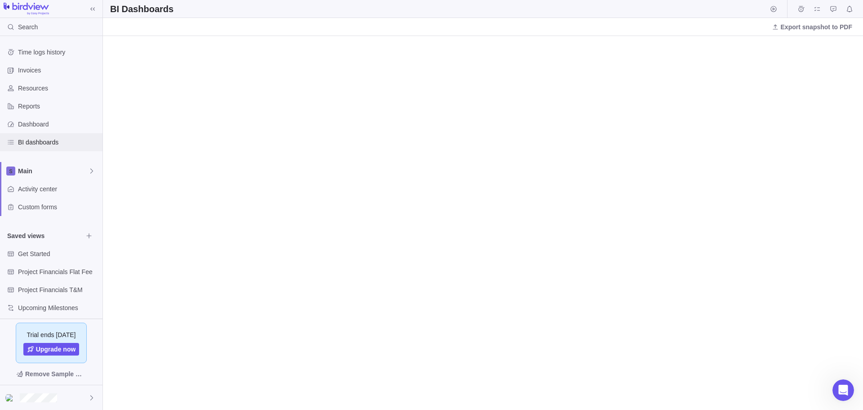
scroll to position [5, 0]
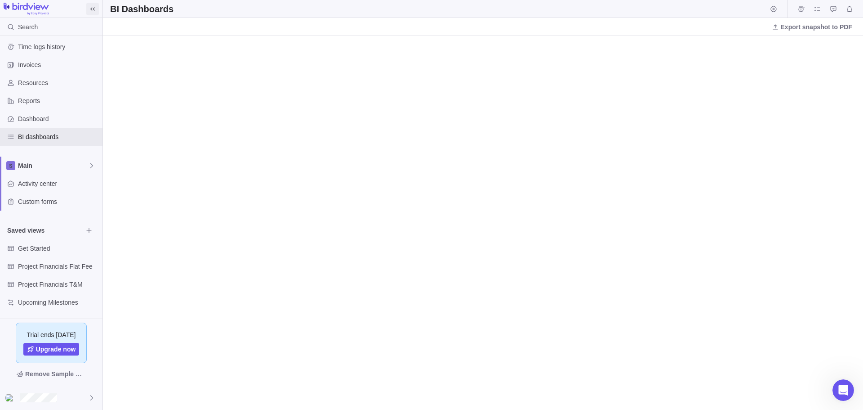
click at [93, 7] on icon at bounding box center [92, 8] width 7 height 7
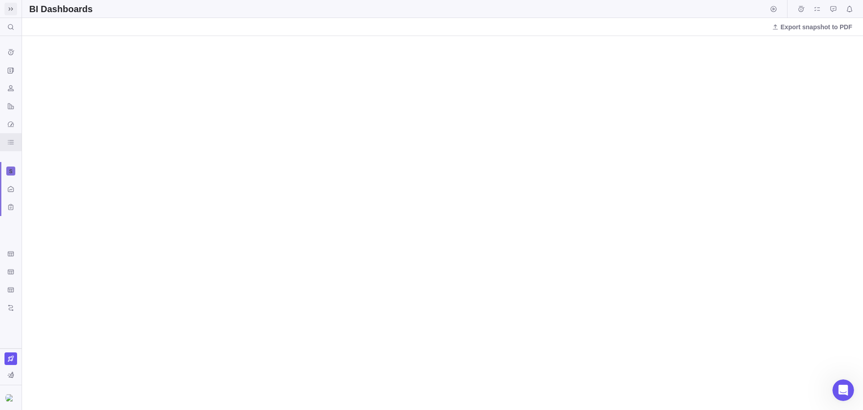
scroll to position [0, 0]
click at [16, 5] on span at bounding box center [10, 9] width 13 height 13
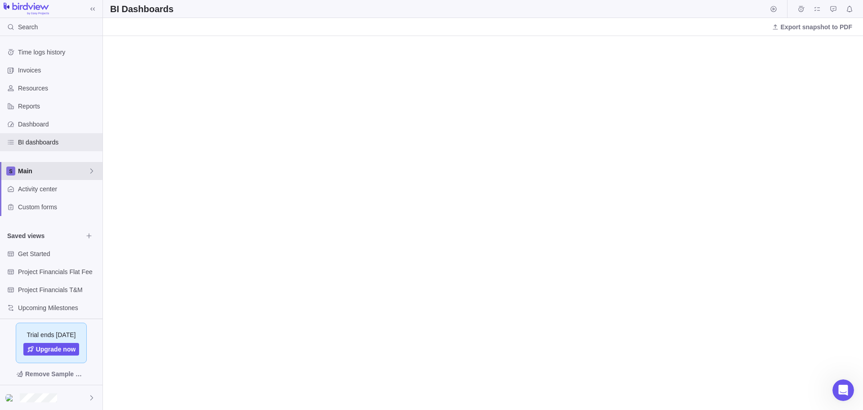
click at [28, 169] on span "Main" at bounding box center [53, 170] width 70 height 9
click at [31, 192] on span "Main" at bounding box center [51, 191] width 55 height 9
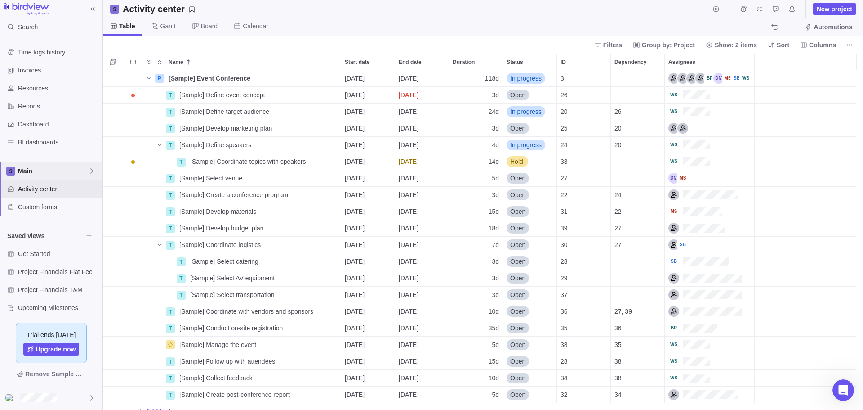
scroll to position [333, 753]
click at [132, 58] on icon "More actions" at bounding box center [132, 61] width 7 height 7
click at [312, 47] on body "Search Time logs history Invoices Resources Reports Dashboard BI dashboards Mai…" at bounding box center [431, 205] width 863 height 410
click at [820, 45] on span "Columns" at bounding box center [822, 44] width 27 height 9
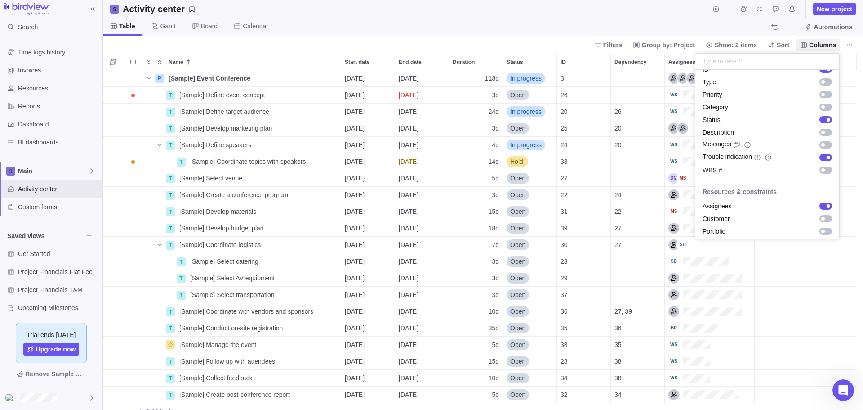
scroll to position [0, 0]
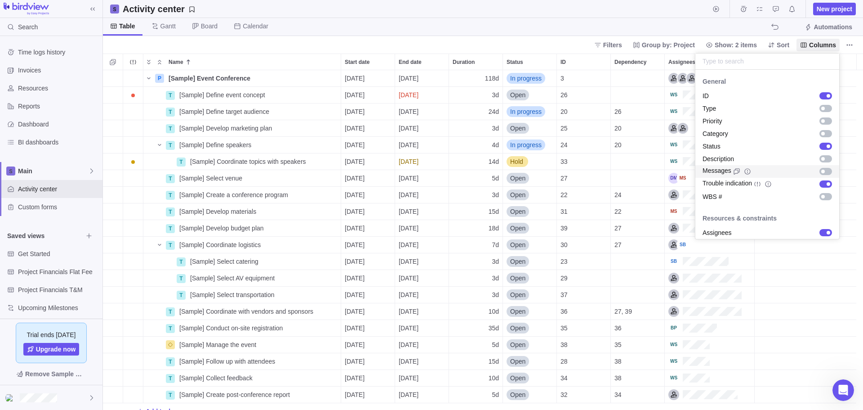
click at [820, 169] on div "grid" at bounding box center [826, 171] width 13 height 7
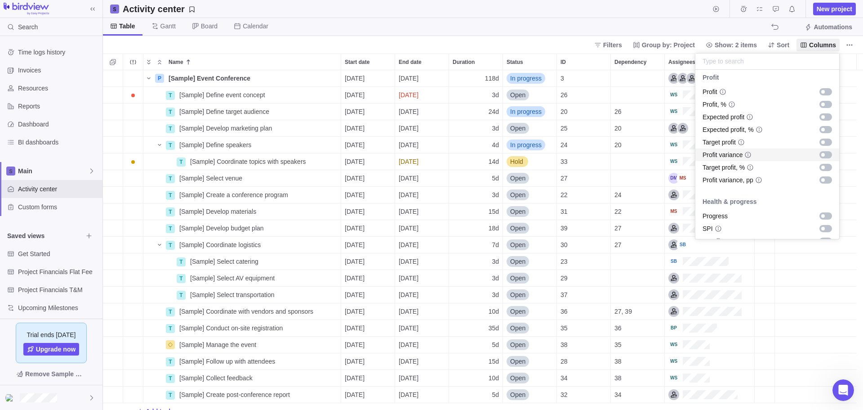
scroll to position [887, 0]
click at [845, 122] on body "Search Time logs history Invoices Resources Reports Dashboard BI dashboards Mai…" at bounding box center [431, 205] width 863 height 410
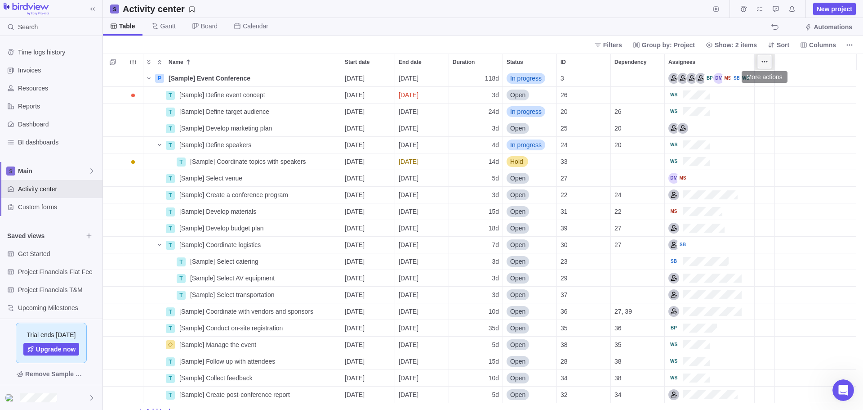
click at [762, 61] on icon "More actions" at bounding box center [764, 61] width 7 height 7
click at [785, 170] on div "Name Start date End date Duration Status ID Dependency Assignees P [Sample] Eve…" at bounding box center [483, 231] width 760 height 356
click at [763, 78] on div "Messages" at bounding box center [765, 78] width 20 height 17
click at [762, 62] on icon "More actions" at bounding box center [764, 61] width 7 height 7
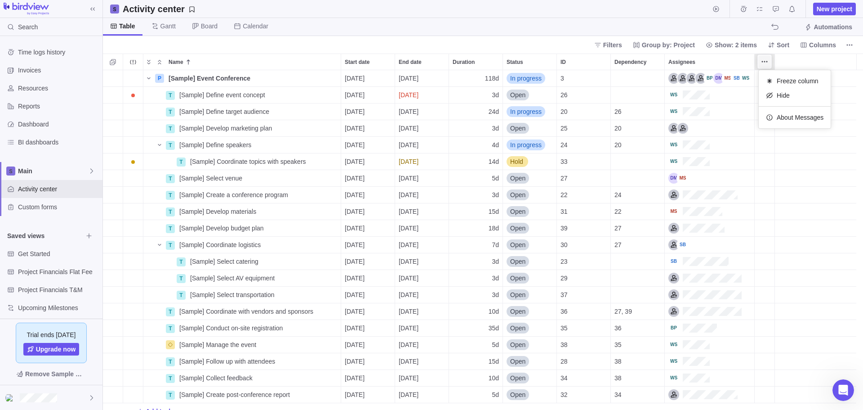
click at [762, 62] on icon "More actions" at bounding box center [764, 61] width 7 height 7
click at [767, 83] on div "Messages" at bounding box center [765, 78] width 20 height 17
click at [765, 98] on div "Messages" at bounding box center [765, 95] width 20 height 17
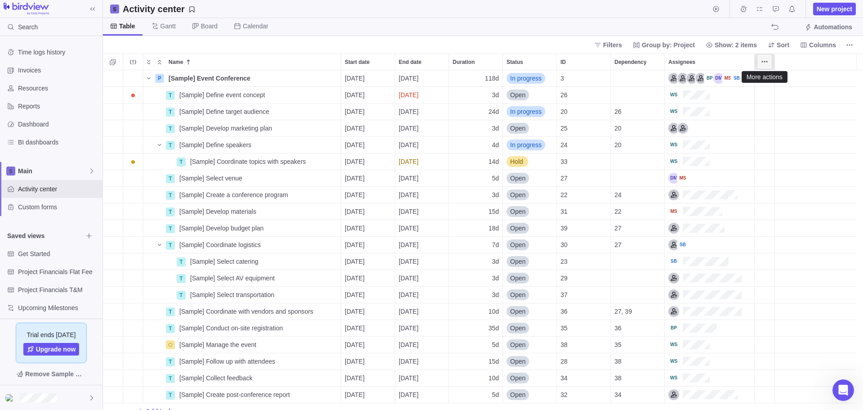
click at [766, 59] on icon "More actions" at bounding box center [764, 61] width 7 height 7
click at [802, 115] on span "About Messages" at bounding box center [800, 117] width 47 height 9
click at [767, 61] on icon "More actions" at bounding box center [767, 61] width 1 height 1
click at [762, 62] on icon "More actions" at bounding box center [762, 61] width 1 height 1
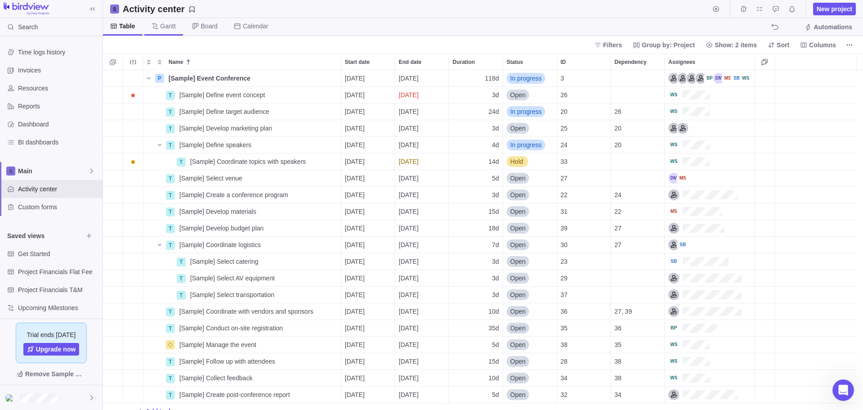
click at [173, 29] on span "Gantt" at bounding box center [167, 26] width 15 height 9
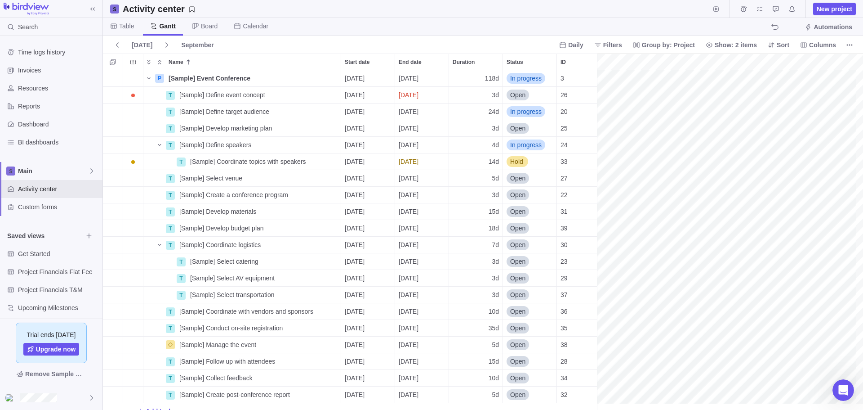
scroll to position [0, 1269]
click at [132, 61] on icon "More actions" at bounding box center [132, 61] width 7 height 7
click at [285, 52] on body "Search Time logs history Invoices Resources Reports Dashboard BI dashboards Mai…" at bounding box center [431, 205] width 863 height 410
click at [312, 94] on span "Details" at bounding box center [312, 94] width 21 height 9
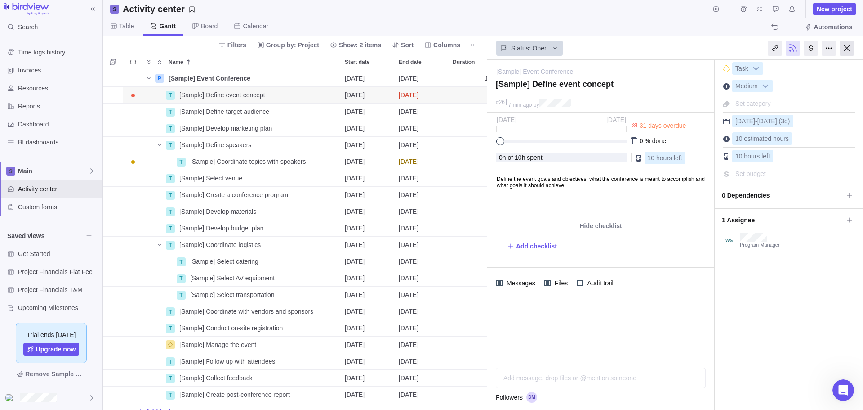
click at [853, 47] on div at bounding box center [847, 47] width 14 height 15
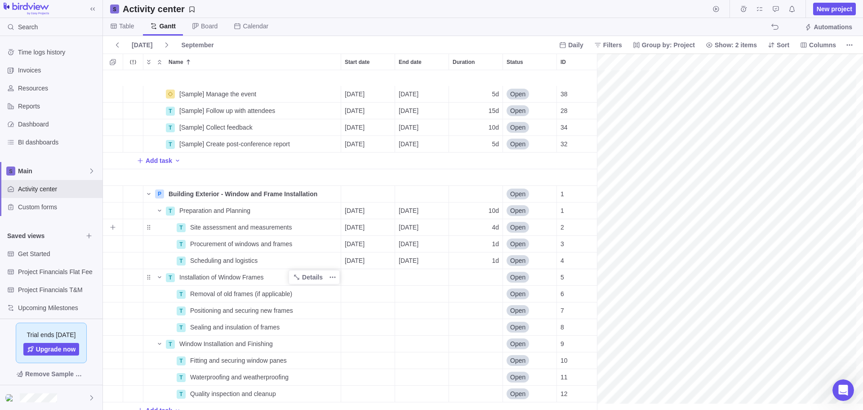
scroll to position [266, 1269]
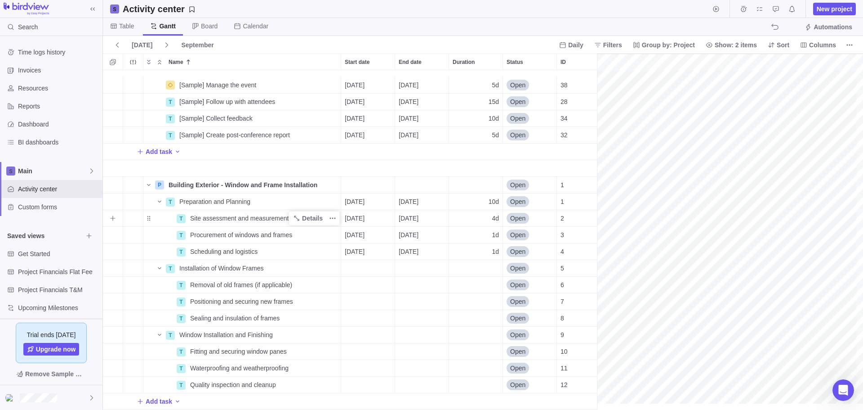
click at [240, 214] on span "Site assessment and measurements" at bounding box center [241, 218] width 102 height 9
click at [293, 266] on div "[Sample] Manage the event Details [DATE] [DATE] 5d Open 38 35 T [Sample] Follow…" at bounding box center [353, 239] width 501 height 339
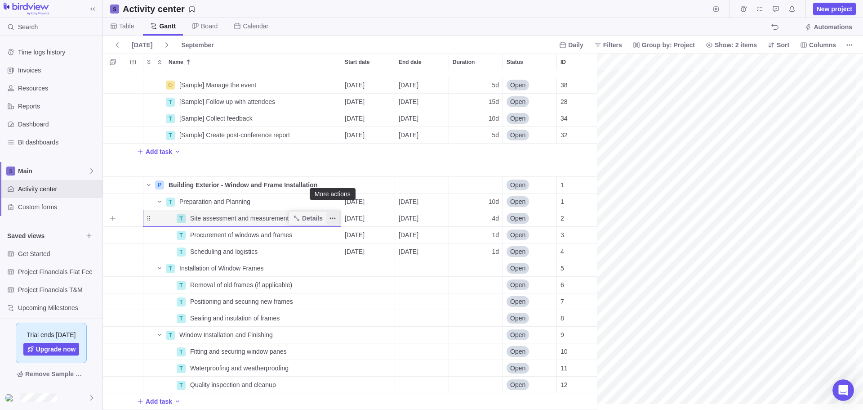
click at [334, 214] on icon "More actions" at bounding box center [332, 217] width 7 height 7
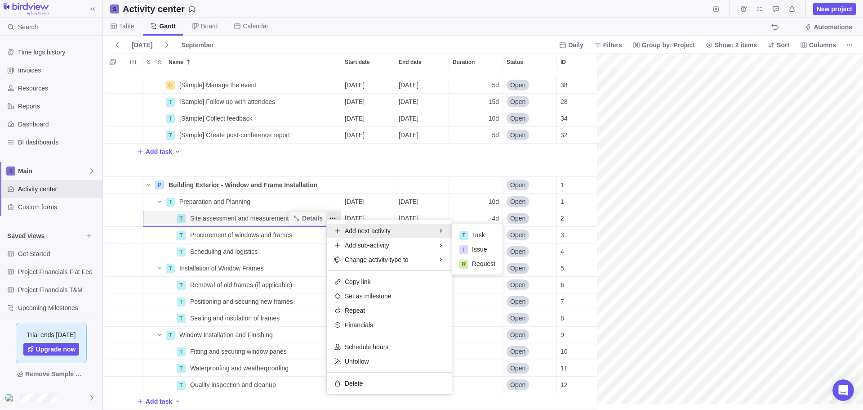
click at [312, 211] on div "[Sample] Manage the event Details [DATE] [DATE] 5d Open 38 35 T [Sample] Follow…" at bounding box center [353, 239] width 501 height 339
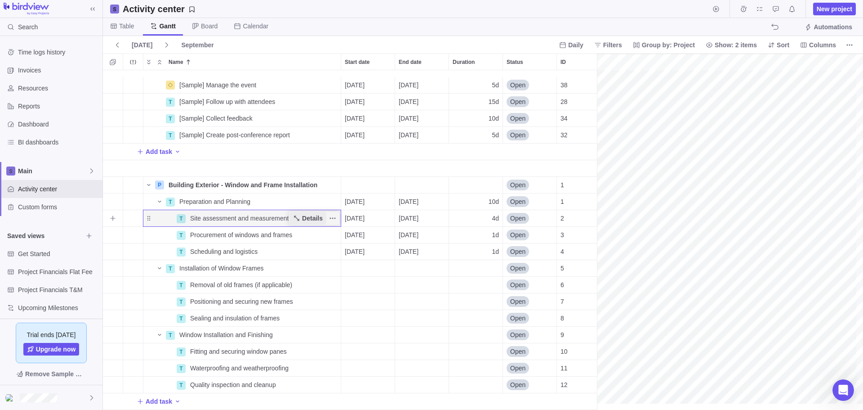
click at [312, 214] on span "Details" at bounding box center [312, 218] width 21 height 9
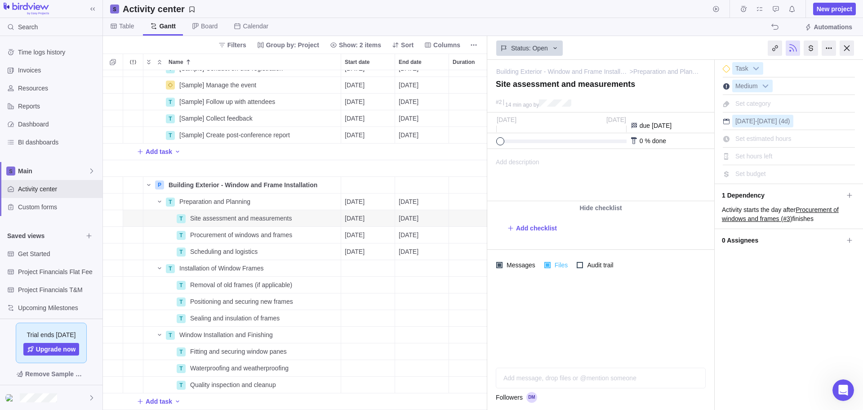
click at [556, 263] on span "Files" at bounding box center [560, 265] width 19 height 13
click at [552, 264] on span "Files" at bounding box center [560, 265] width 19 height 13
click at [583, 267] on span "Audit trail" at bounding box center [599, 265] width 32 height 13
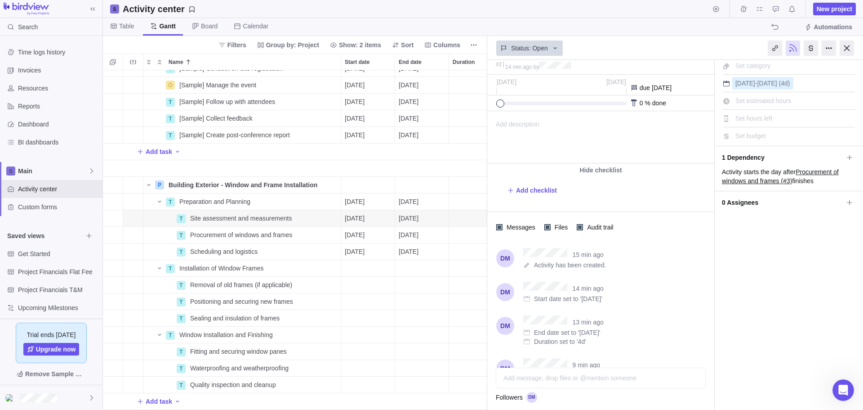
scroll to position [116, 0]
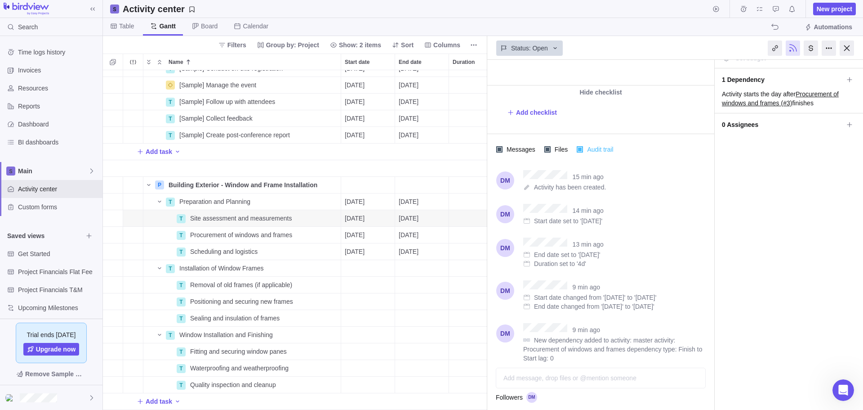
click at [580, 154] on div "Audit trail" at bounding box center [596, 149] width 38 height 13
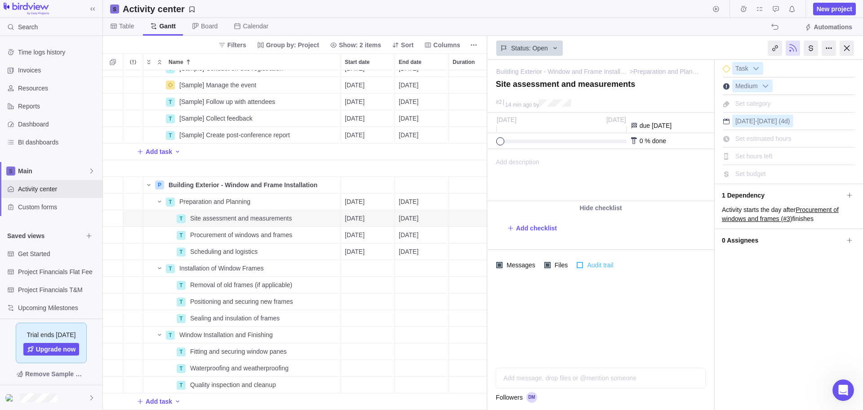
scroll to position [0, 0]
click at [558, 264] on span "Files" at bounding box center [560, 265] width 19 height 13
click at [517, 263] on span "Messages" at bounding box center [520, 265] width 35 height 13
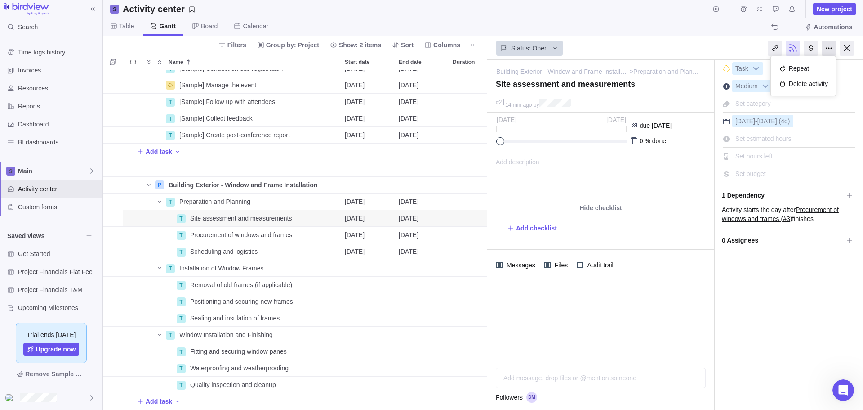
click at [831, 49] on div at bounding box center [829, 47] width 14 height 15
click at [677, 337] on div at bounding box center [600, 320] width 227 height 80
click at [556, 45] on icon at bounding box center [555, 48] width 7 height 7
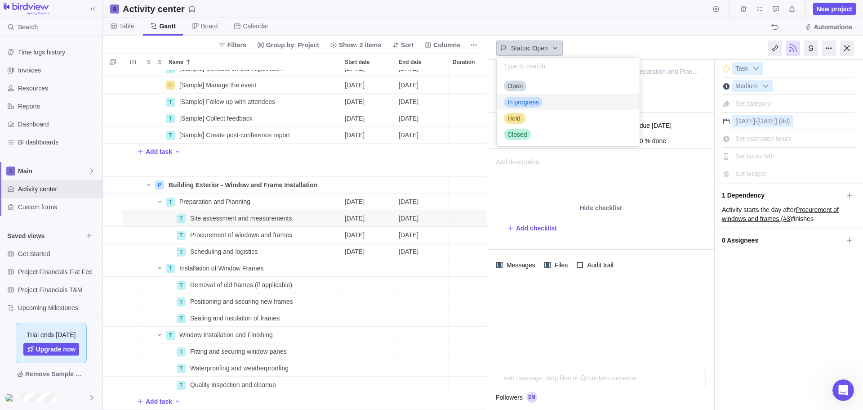
click at [529, 102] on span "In progress" at bounding box center [523, 102] width 31 height 9
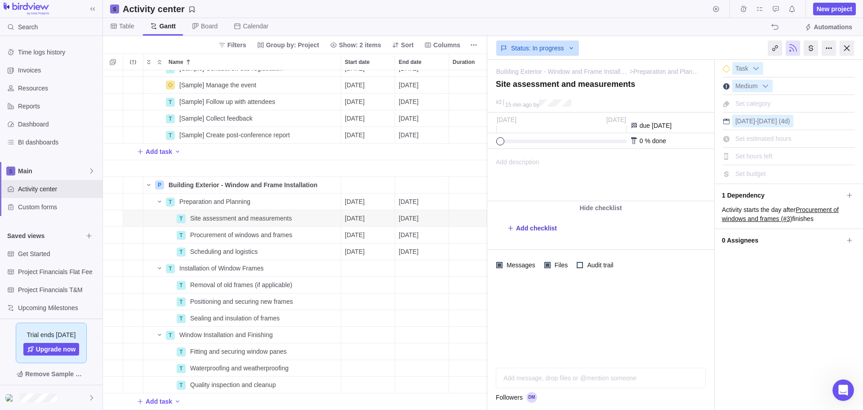
click at [535, 227] on span "Add checklist" at bounding box center [536, 227] width 41 height 9
click at [518, 243] on textarea at bounding box center [602, 238] width 169 height 13
click at [575, 293] on div at bounding box center [600, 320] width 227 height 80
click at [601, 140] on div at bounding box center [557, 141] width 123 height 4
drag, startPoint x: 604, startPoint y: 140, endPoint x: 580, endPoint y: 141, distance: 23.4
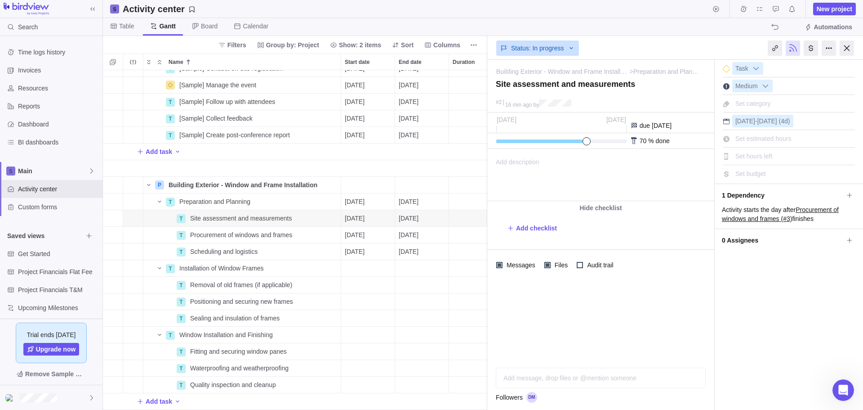
click at [580, 141] on div at bounding box center [557, 141] width 123 height 4
drag, startPoint x: 587, startPoint y: 139, endPoint x: 600, endPoint y: 139, distance: 13.0
click at [600, 139] on span at bounding box center [601, 141] width 8 height 8
click at [849, 50] on div at bounding box center [847, 47] width 14 height 15
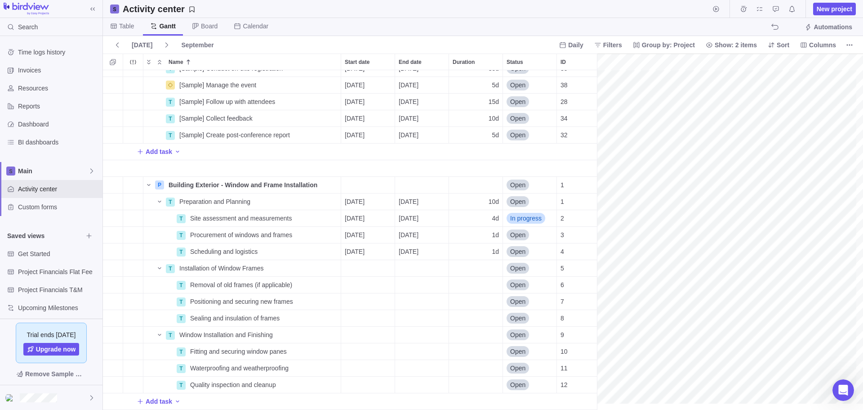
scroll to position [259, 1269]
click at [299, 233] on icon "Name" at bounding box center [296, 234] width 7 height 7
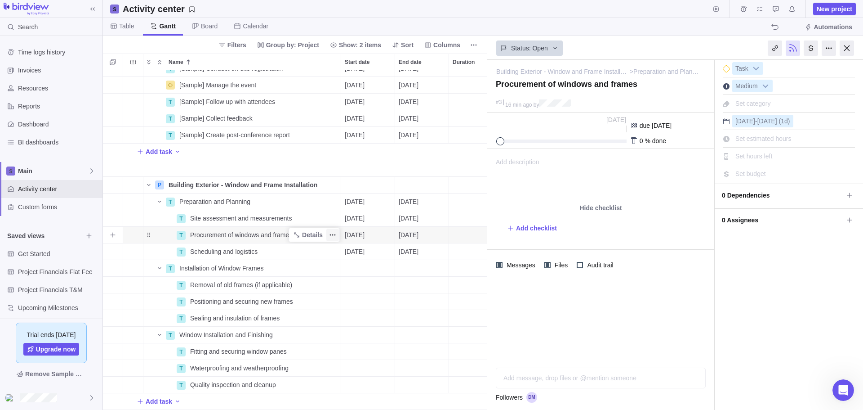
click at [335, 232] on icon "More actions" at bounding box center [332, 234] width 7 height 7
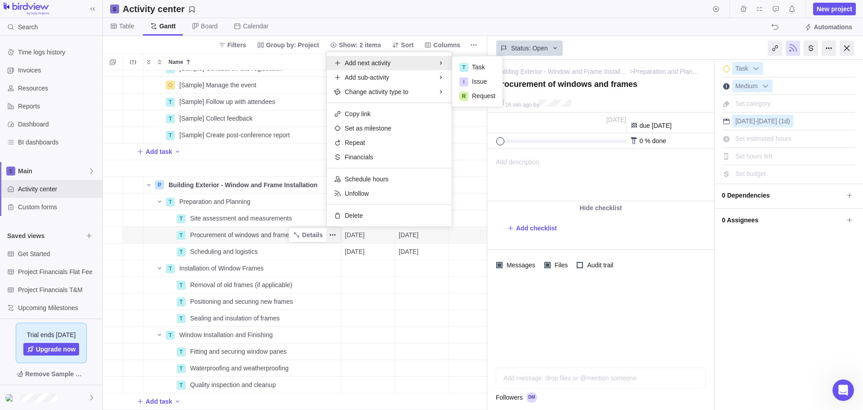
click at [633, 169] on body "Search Time logs history Invoices Resources Reports Dashboard BI dashboards Mai…" at bounding box center [431, 205] width 863 height 410
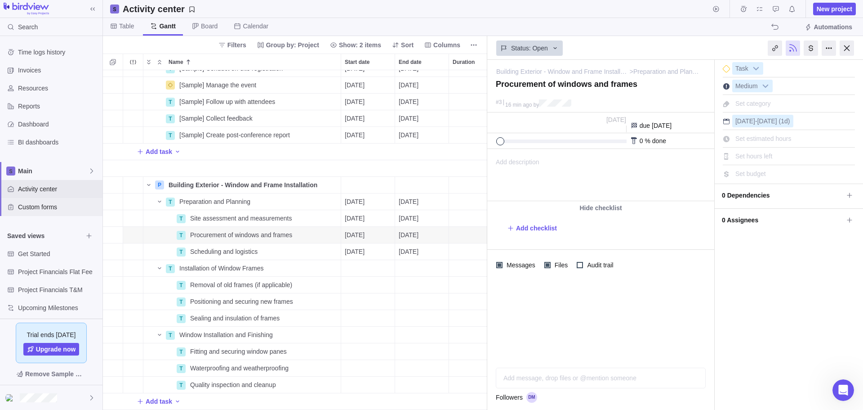
click at [36, 203] on span "Custom forms" at bounding box center [58, 206] width 81 height 9
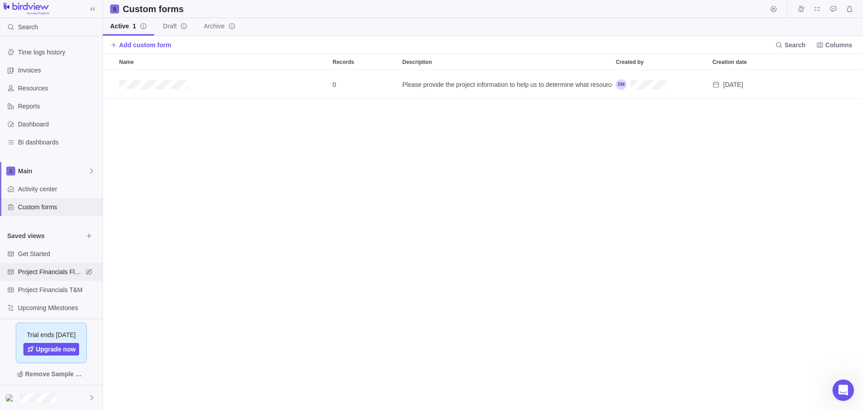
scroll to position [5, 0]
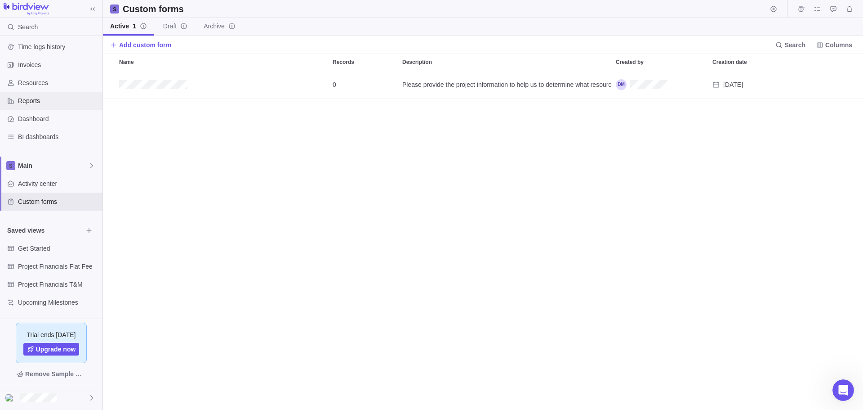
click at [26, 102] on span "Reports" at bounding box center [58, 100] width 81 height 9
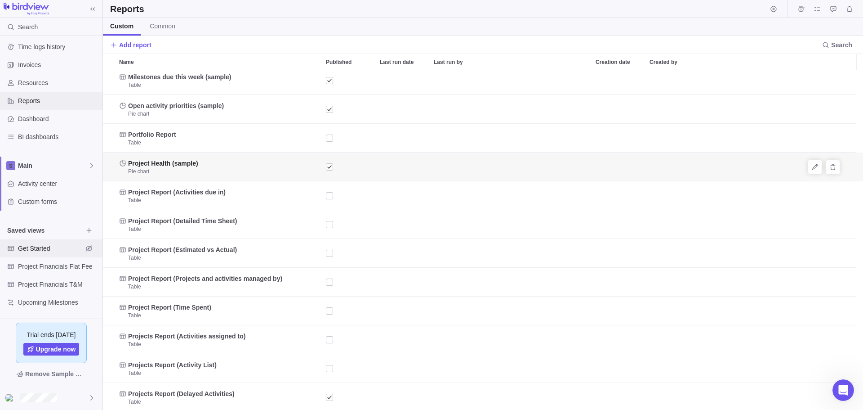
scroll to position [63, 0]
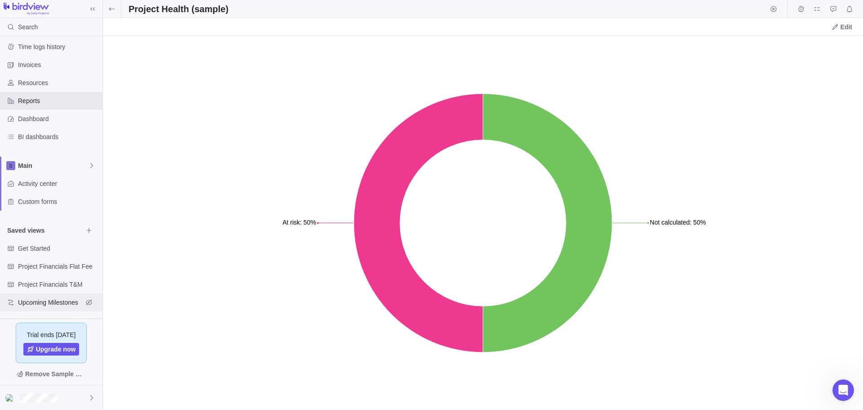
click at [47, 305] on span "Upcoming Milestones" at bounding box center [50, 302] width 65 height 9
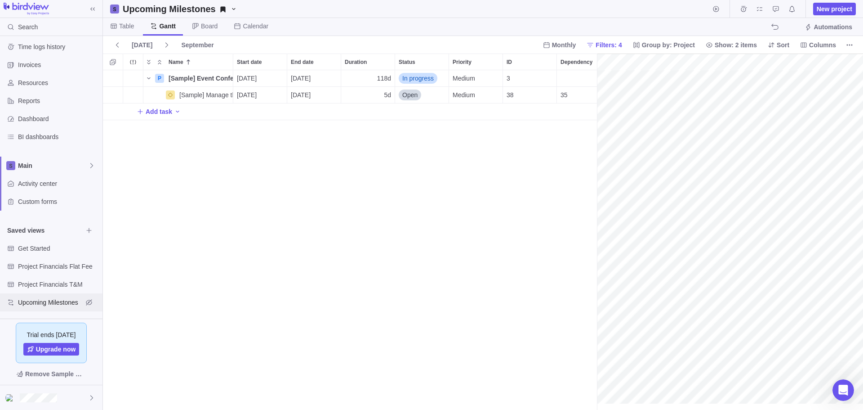
scroll to position [0, 84]
click at [48, 283] on span "Project Financials T&M" at bounding box center [50, 284] width 65 height 9
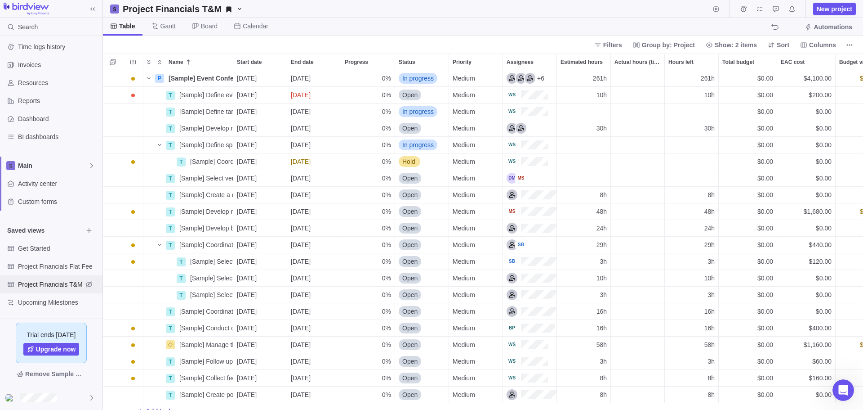
scroll to position [333, 753]
click at [47, 266] on span "Project Financials Flat Fee" at bounding box center [50, 266] width 65 height 9
click at [28, 163] on span "Main" at bounding box center [53, 165] width 70 height 9
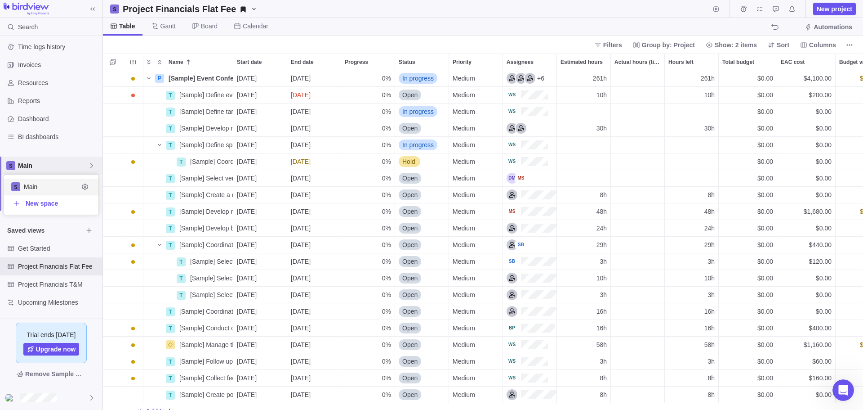
scroll to position [33, 88]
click at [28, 163] on span "Main" at bounding box center [53, 165] width 70 height 9
click at [172, 28] on span "Gantt" at bounding box center [167, 26] width 15 height 9
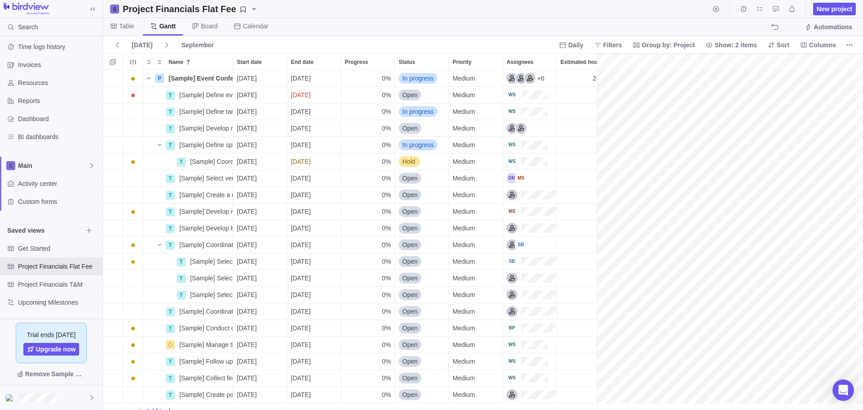
scroll to position [0, 1269]
click at [204, 26] on span "Board" at bounding box center [209, 26] width 17 height 9
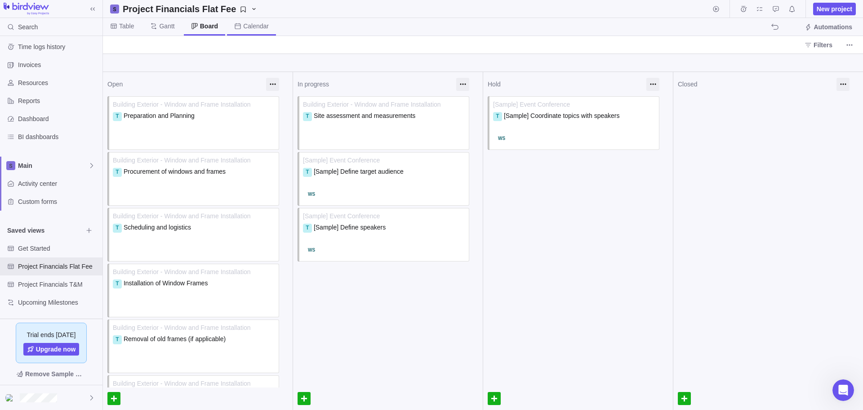
click at [250, 26] on span "Calendar" at bounding box center [256, 26] width 26 height 9
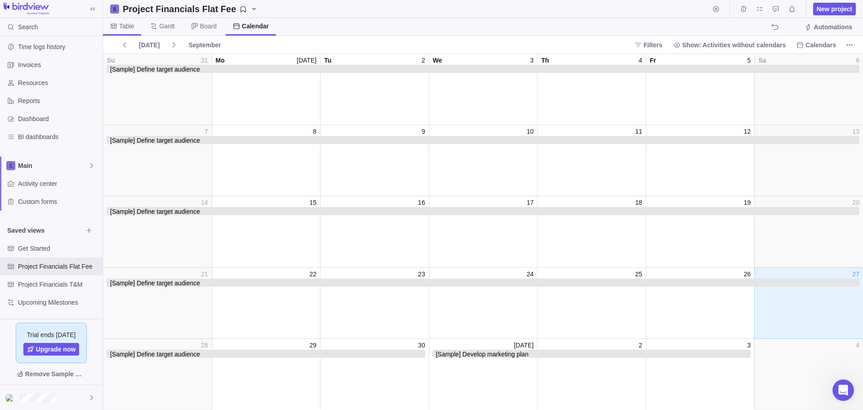
click at [123, 32] on span "Table" at bounding box center [122, 27] width 38 height 18
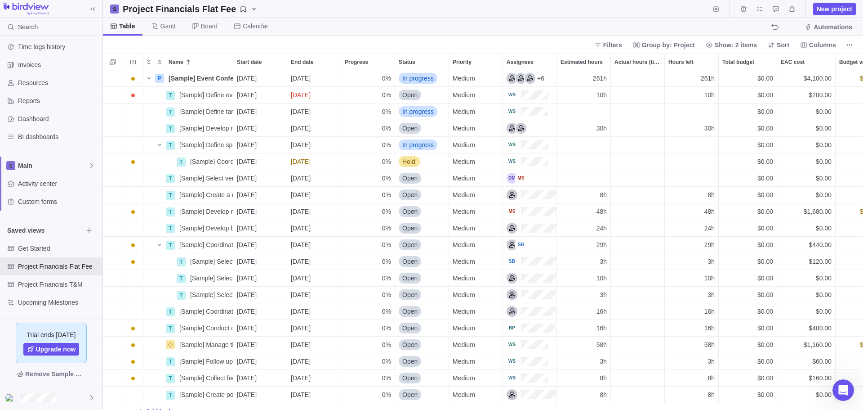
scroll to position [333, 753]
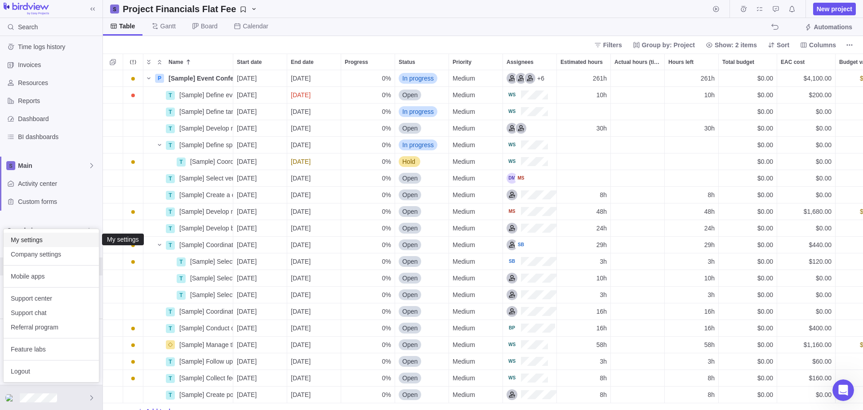
click at [35, 238] on span "My settings" at bounding box center [51, 239] width 81 height 9
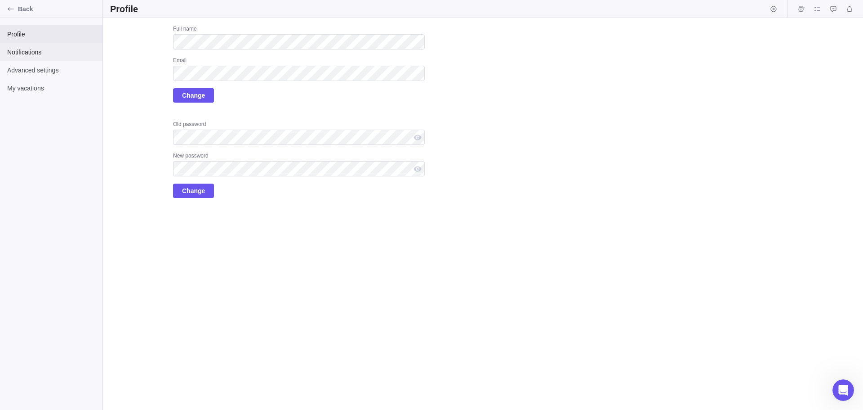
click at [31, 46] on div "Notifications" at bounding box center [51, 52] width 103 height 18
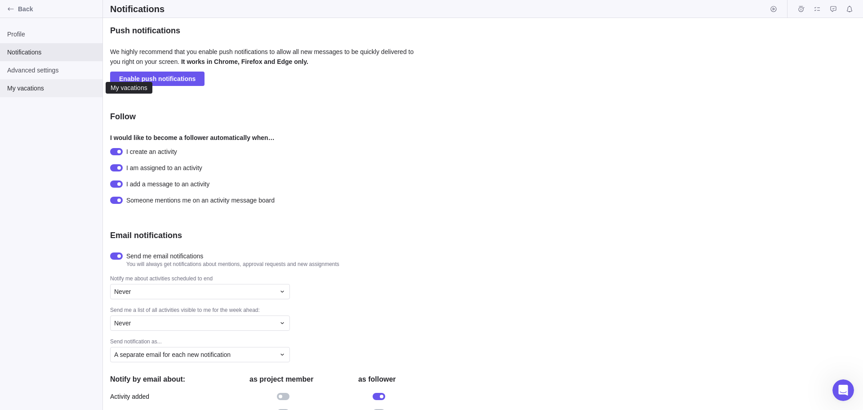
click at [31, 88] on span "My vacations" at bounding box center [51, 88] width 88 height 9
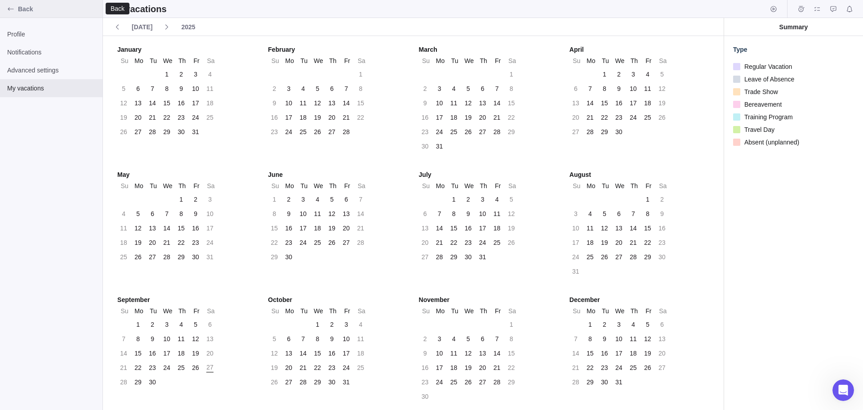
click at [22, 9] on span "Back" at bounding box center [58, 8] width 81 height 9
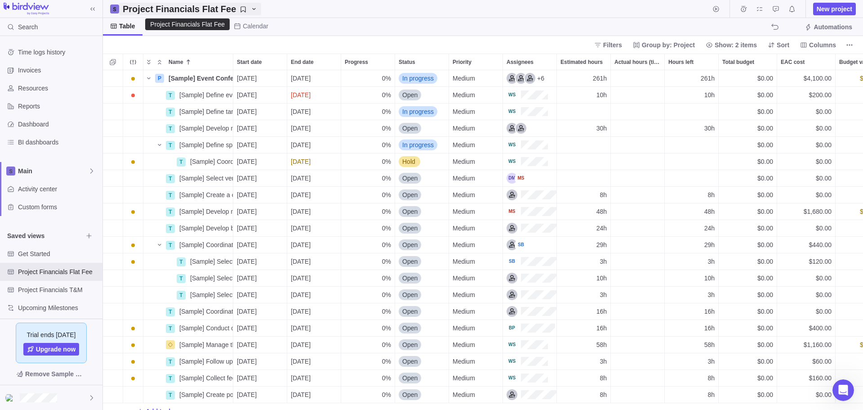
click at [250, 9] on icon "Project Financials Flat Fee" at bounding box center [253, 8] width 7 height 7
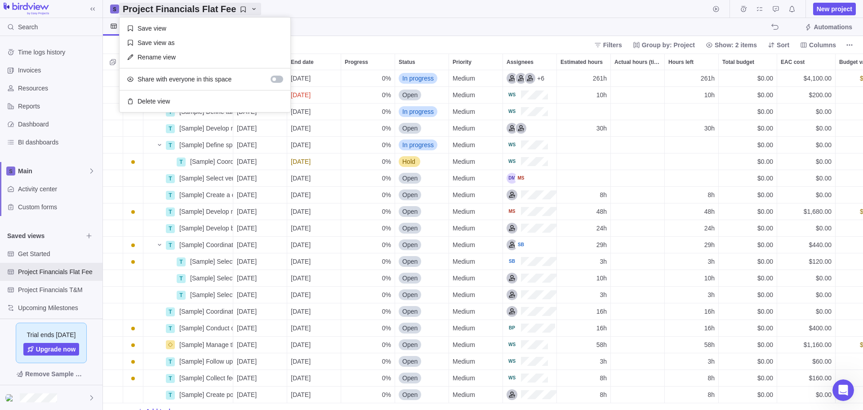
click at [321, 16] on body "Search Time logs history Invoices Resources Reports Dashboard BI dashboards Mai…" at bounding box center [431, 205] width 863 height 410
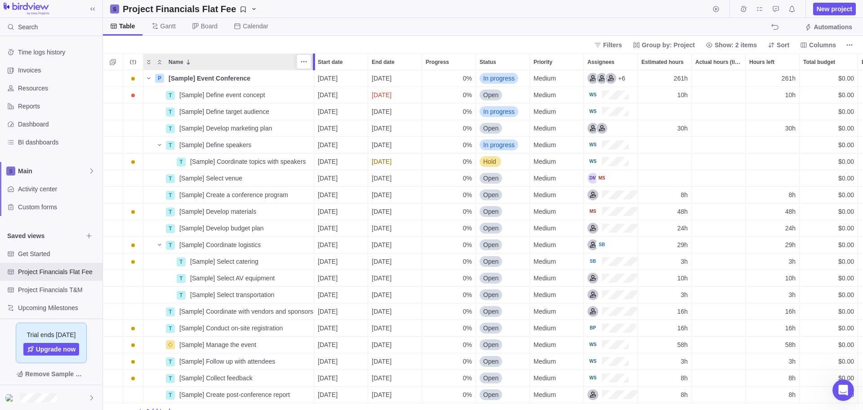
drag, startPoint x: 285, startPoint y: 56, endPoint x: 314, endPoint y: 58, distance: 28.8
click at [314, 58] on div at bounding box center [315, 61] width 7 height 17
click at [281, 93] on span "Details" at bounding box center [285, 94] width 21 height 9
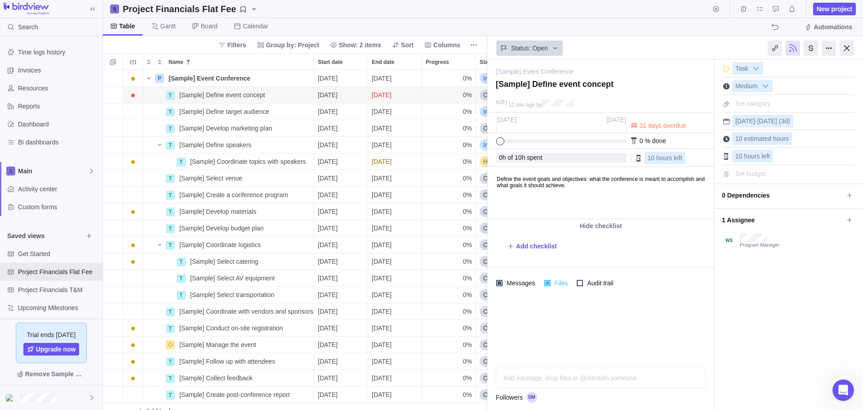
click at [548, 283] on div at bounding box center [547, 283] width 6 height 6
click at [501, 284] on div at bounding box center [499, 283] width 6 height 6
click at [538, 322] on div at bounding box center [600, 329] width 227 height 62
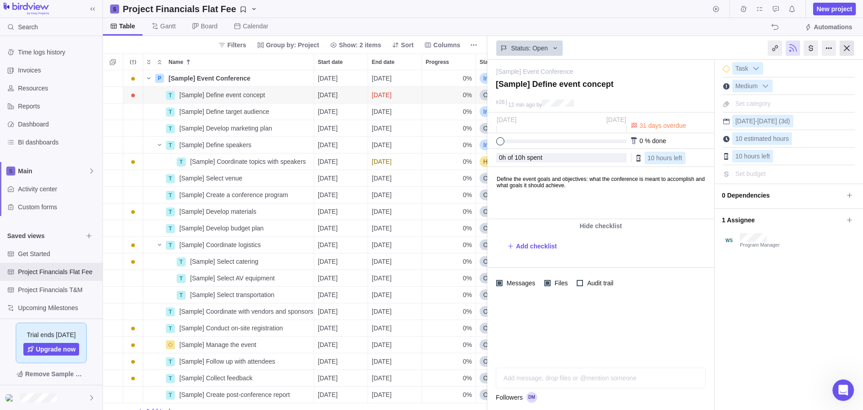
click at [846, 48] on div at bounding box center [847, 47] width 14 height 15
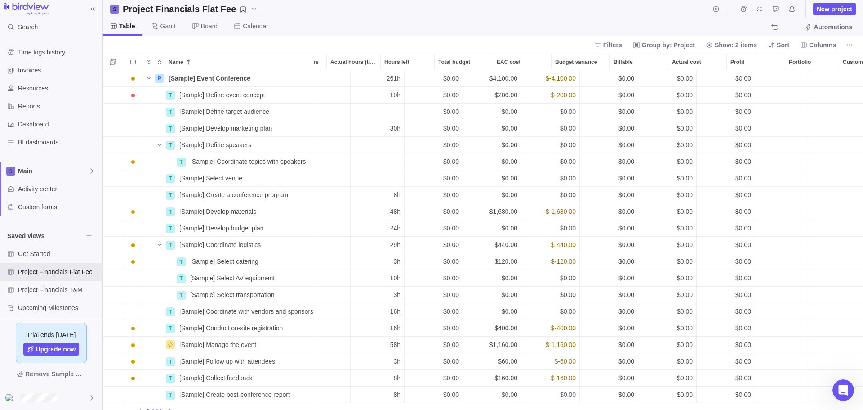
scroll to position [0, 402]
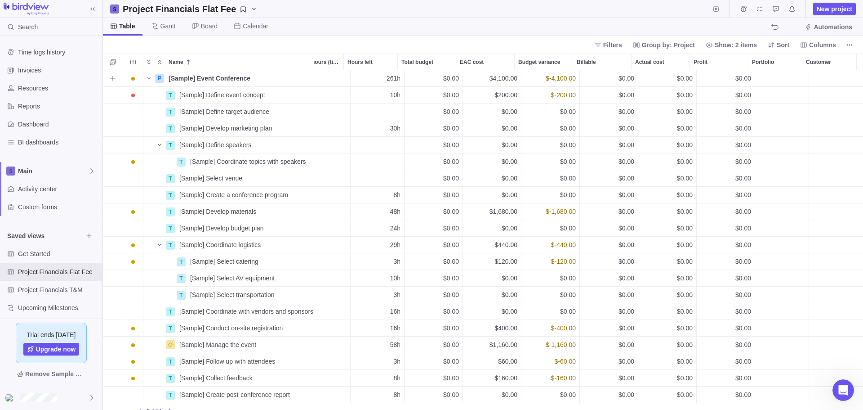
click at [771, 80] on div "Portfolio" at bounding box center [781, 78] width 53 height 16
click at [822, 85] on div "P [Sample] Event Conference Details [DATE] [DATE] 0% In progress Medium +6 261h…" at bounding box center [483, 239] width 760 height 339
click at [824, 79] on div "Customer" at bounding box center [836, 78] width 54 height 16
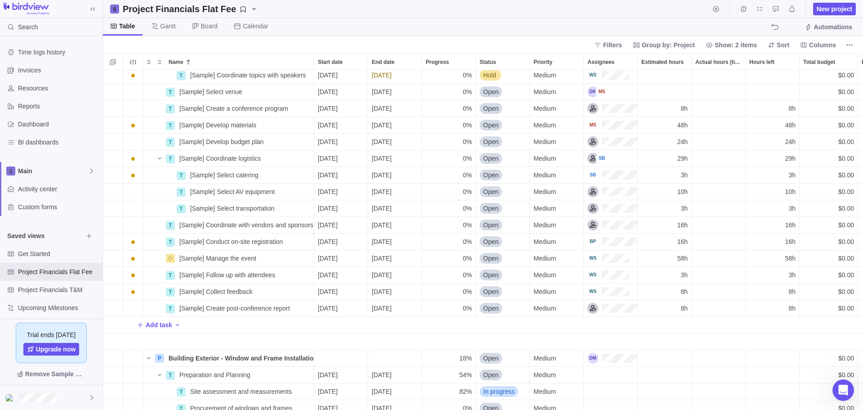
scroll to position [90, 0]
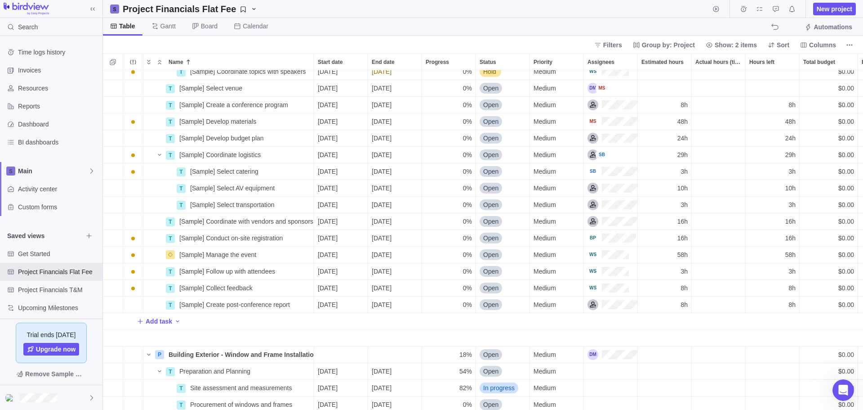
click at [229, 272] on div "P [Sample] Event Conference Details [DATE] [DATE] 0% In progress Medium +6 261h…" at bounding box center [483, 239] width 760 height 339
click at [151, 273] on div "Name" at bounding box center [154, 270] width 22 height 7
drag, startPoint x: 151, startPoint y: 273, endPoint x: 163, endPoint y: 271, distance: 11.9
click at [163, 271] on div "Name" at bounding box center [154, 270] width 22 height 7
click at [0, 0] on span "Details" at bounding box center [0, 0] width 0 height 0
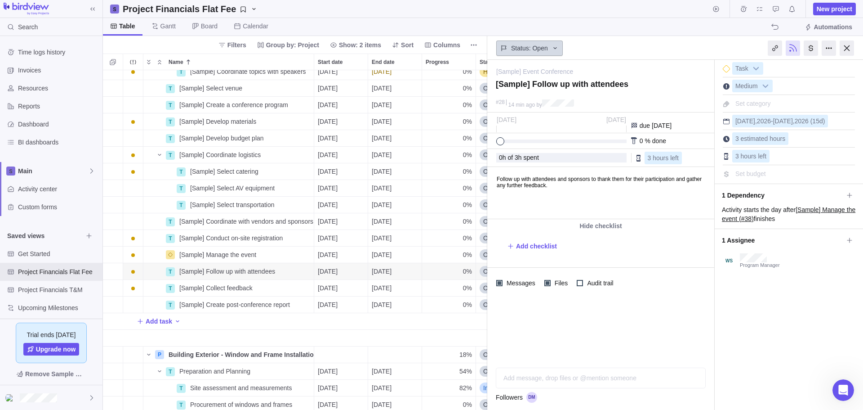
click at [557, 47] on icon at bounding box center [555, 48] width 7 height 7
click at [630, 50] on body "Search Time logs history Invoices Resources Reports Dashboard BI dashboards Mai…" at bounding box center [431, 205] width 863 height 410
click at [521, 188] on body "Follow up with attendees and sponsors to thank them for their participation and…" at bounding box center [600, 177] width 225 height 21
click at [564, 204] on html "Follow up with attendees and sponsors to thank them for their participation and…" at bounding box center [600, 192] width 225 height 51
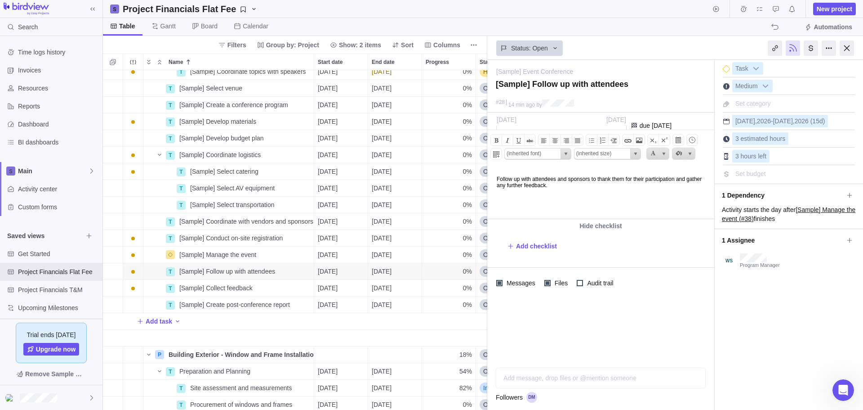
click at [608, 183] on body "Follow up with attendees and sponsors to thank them for their participation and…" at bounding box center [600, 177] width 225 height 21
click at [539, 247] on span "Add checklist" at bounding box center [536, 245] width 41 height 9
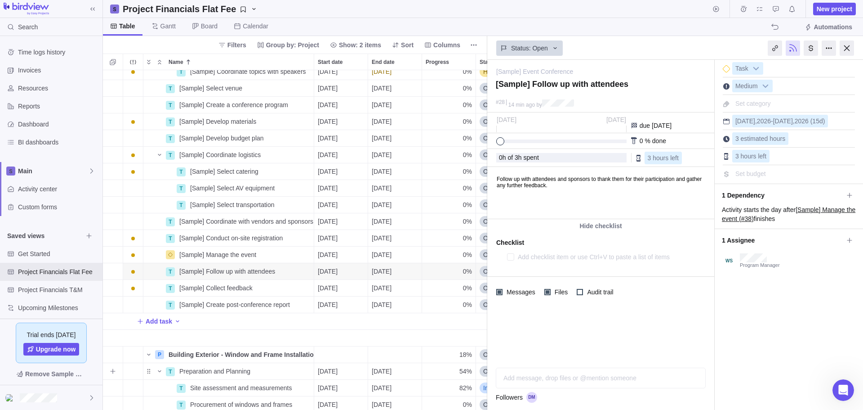
type textarea "x"
type textarea "F"
type textarea "x"
type textarea "Fi"
type textarea "x"
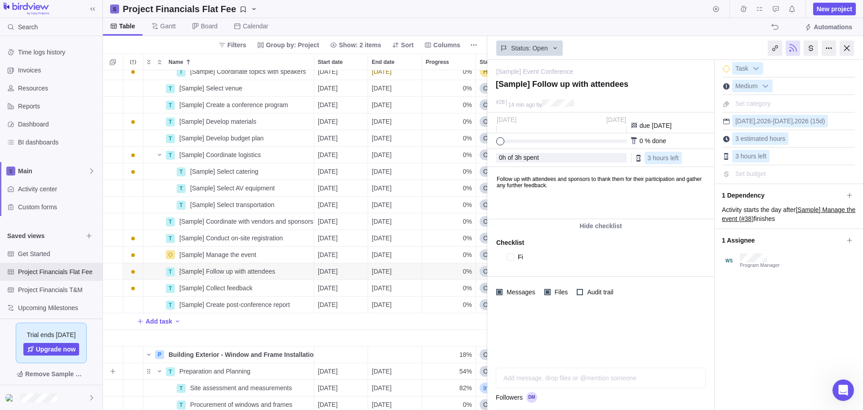
type textarea "Fin"
type textarea "x"
type textarea "Find"
type textarea "x"
type textarea "Find"
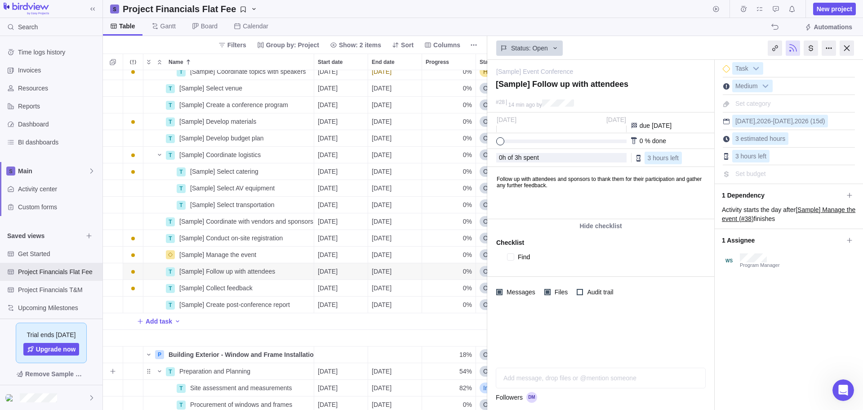
type textarea "x"
type textarea "Find f"
type textarea "x"
type textarea "Find fi"
type textarea "x"
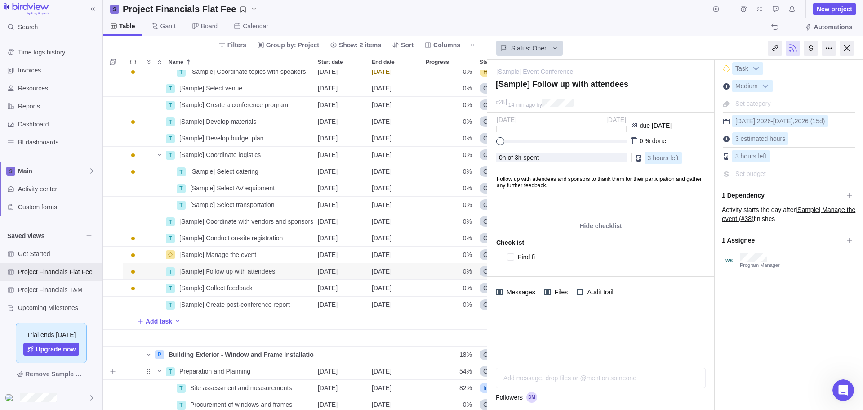
type textarea "Find fil"
type textarea "x"
type textarea "Find file"
type textarea "x"
type textarea "Find files"
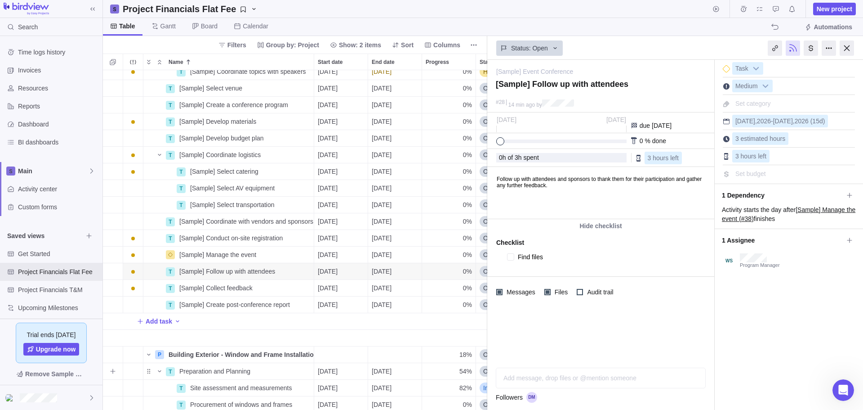
type textarea "x"
type textarea "A"
type textarea "x"
type textarea "At"
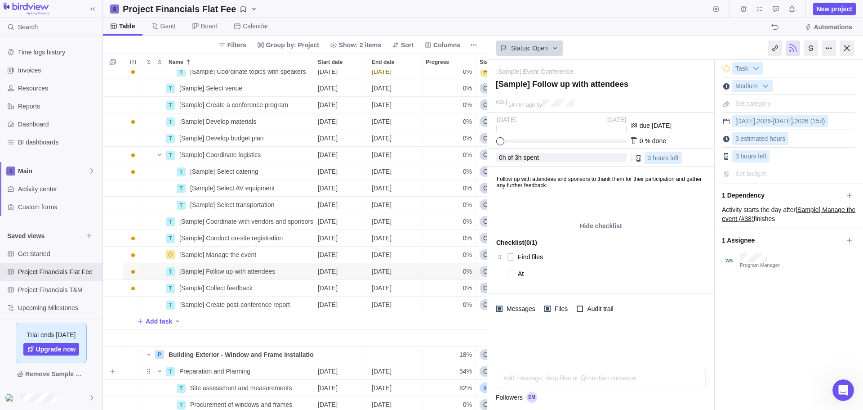
type textarea "x"
type textarea "Att"
type textarea "x"
type textarea "Atta"
type textarea "x"
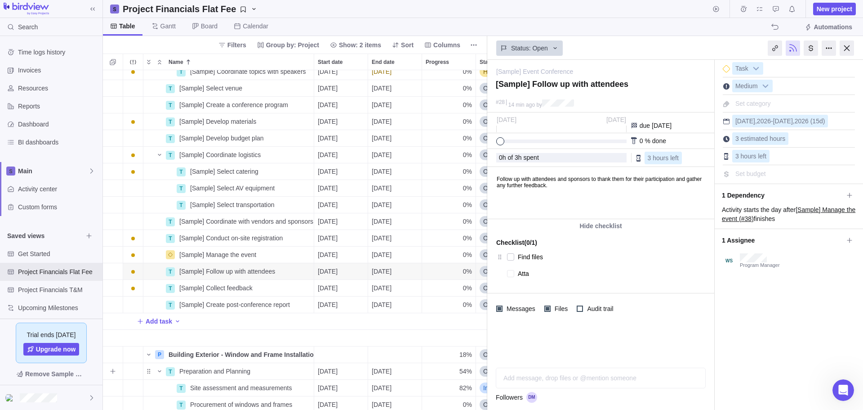
type textarea "Attac"
type textarea "x"
type textarea "Attach"
type textarea "x"
type textarea "Attach"
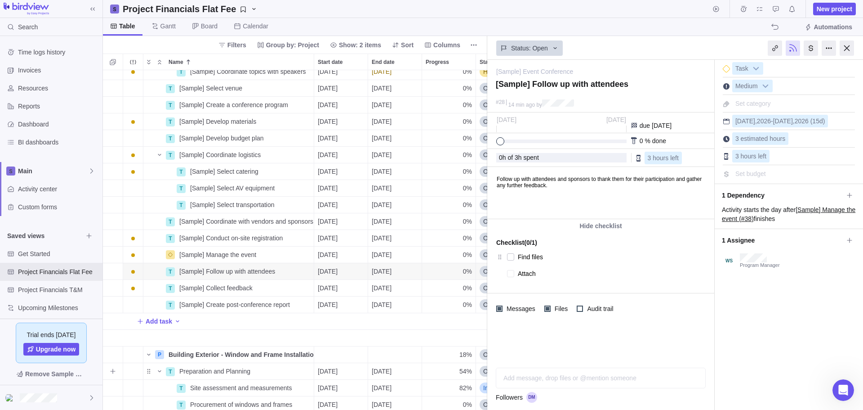
type textarea "x"
type textarea "Attach fi"
type textarea "x"
type textarea "Attach fil"
type textarea "x"
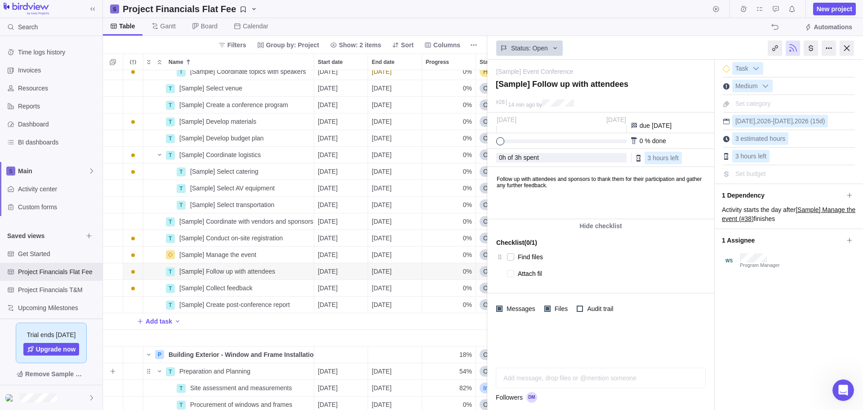
type textarea "Attach file"
type textarea "x"
type textarea "Attach files"
type textarea "x"
click at [606, 352] on div at bounding box center [600, 350] width 227 height 20
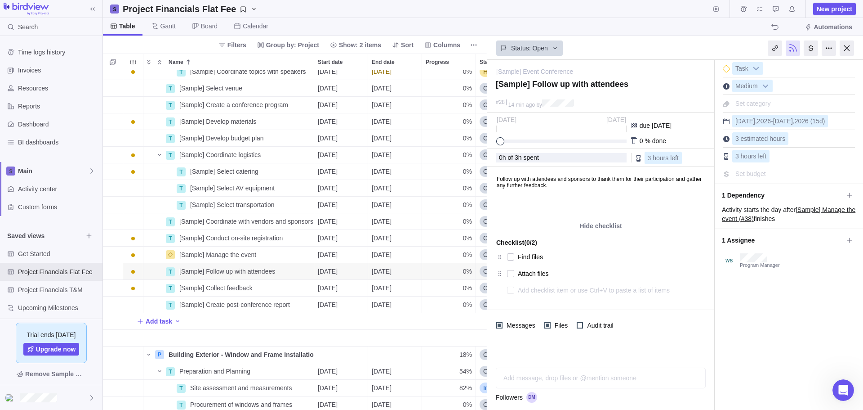
click at [832, 328] on div "I'm done Task Medium Set category [DATE] - [DATE] (15d) 3 estimated hours 3 hou…" at bounding box center [789, 235] width 148 height 350
click at [851, 195] on icon at bounding box center [849, 194] width 5 height 5
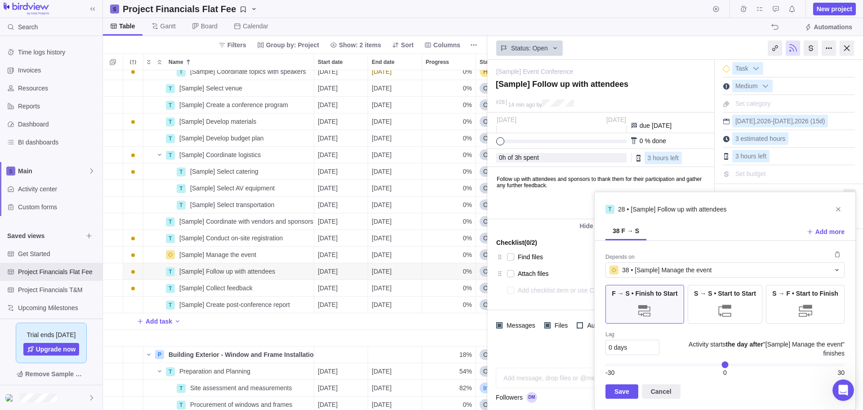
click at [602, 11] on body "Search Time logs history Invoices Resources Reports Dashboard BI dashboards Mai…" at bounding box center [431, 205] width 863 height 410
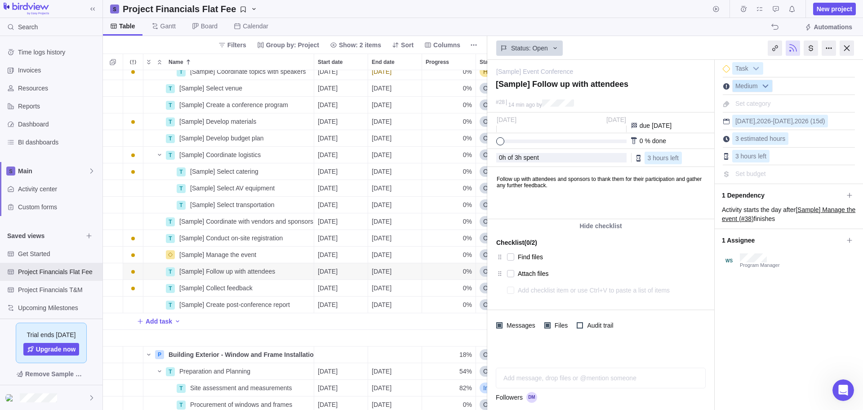
click at [767, 87] on b at bounding box center [765, 86] width 13 height 12
click at [690, 69] on div "[Sample] Event Conference — change" at bounding box center [599, 68] width 206 height 17
click at [752, 68] on b at bounding box center [755, 68] width 13 height 12
click at [695, 91] on textarea at bounding box center [601, 87] width 210 height 16
click at [701, 49] on div "Status: Open" at bounding box center [600, 47] width 227 height 21
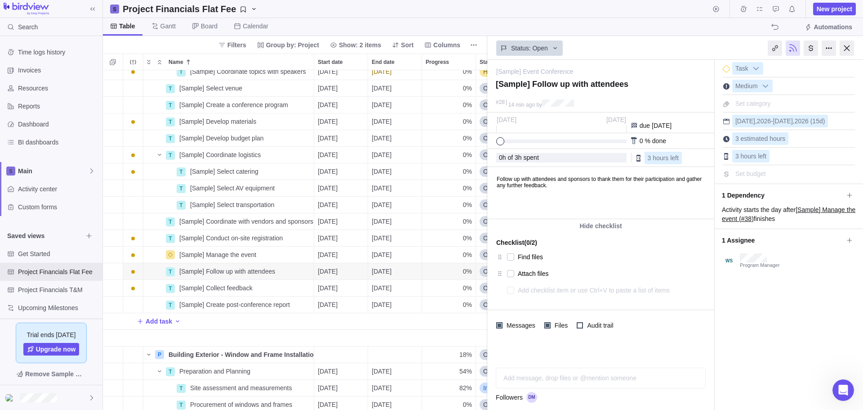
click at [760, 101] on span "Set category" at bounding box center [753, 103] width 36 height 7
click at [762, 137] on li "Development" at bounding box center [788, 139] width 103 height 15
click at [846, 44] on div at bounding box center [847, 47] width 14 height 15
